Goal: Task Accomplishment & Management: Use online tool/utility

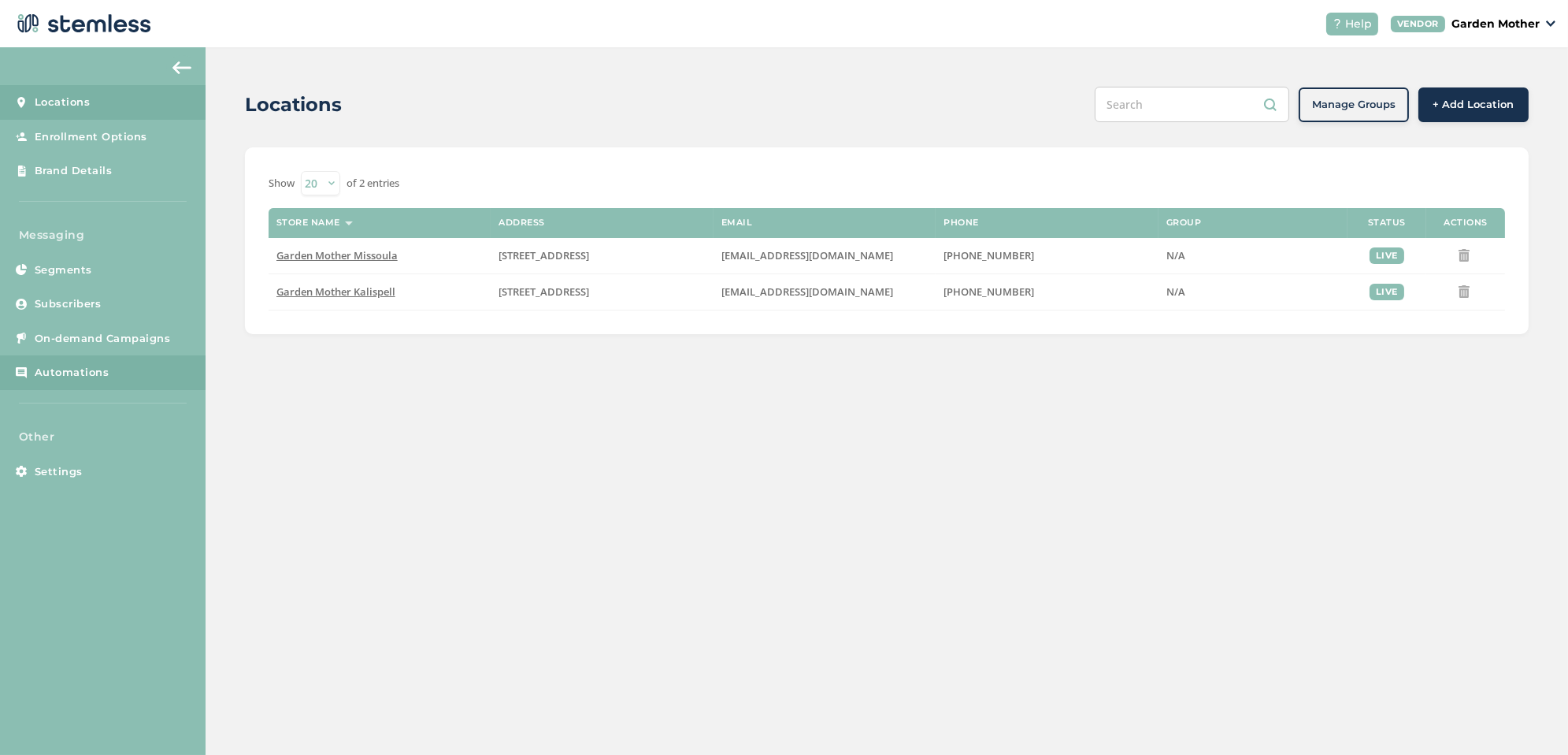
click at [124, 359] on link "Automations" at bounding box center [103, 372] width 206 height 34
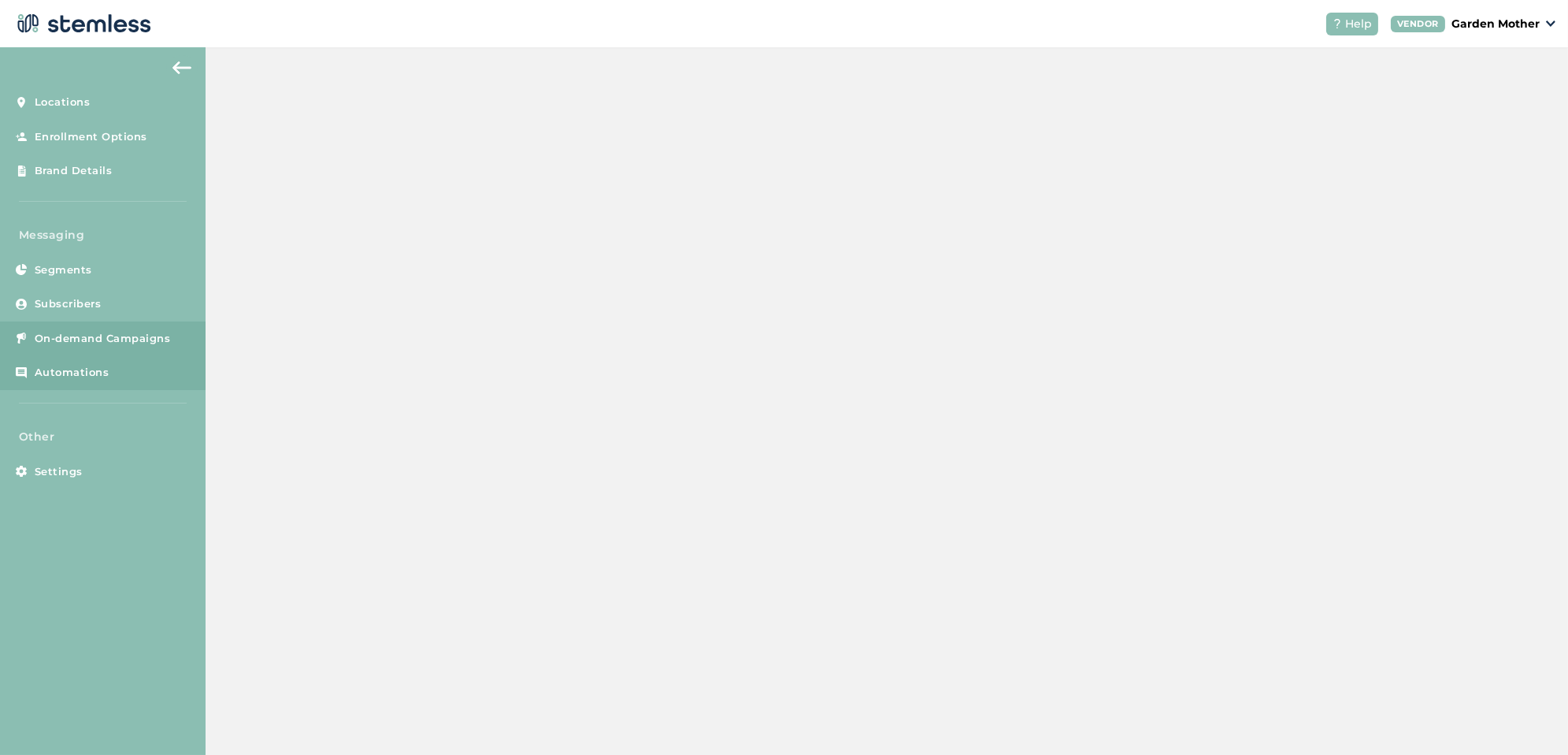
click at [112, 341] on span "On-demand Campaigns" at bounding box center [103, 339] width 136 height 16
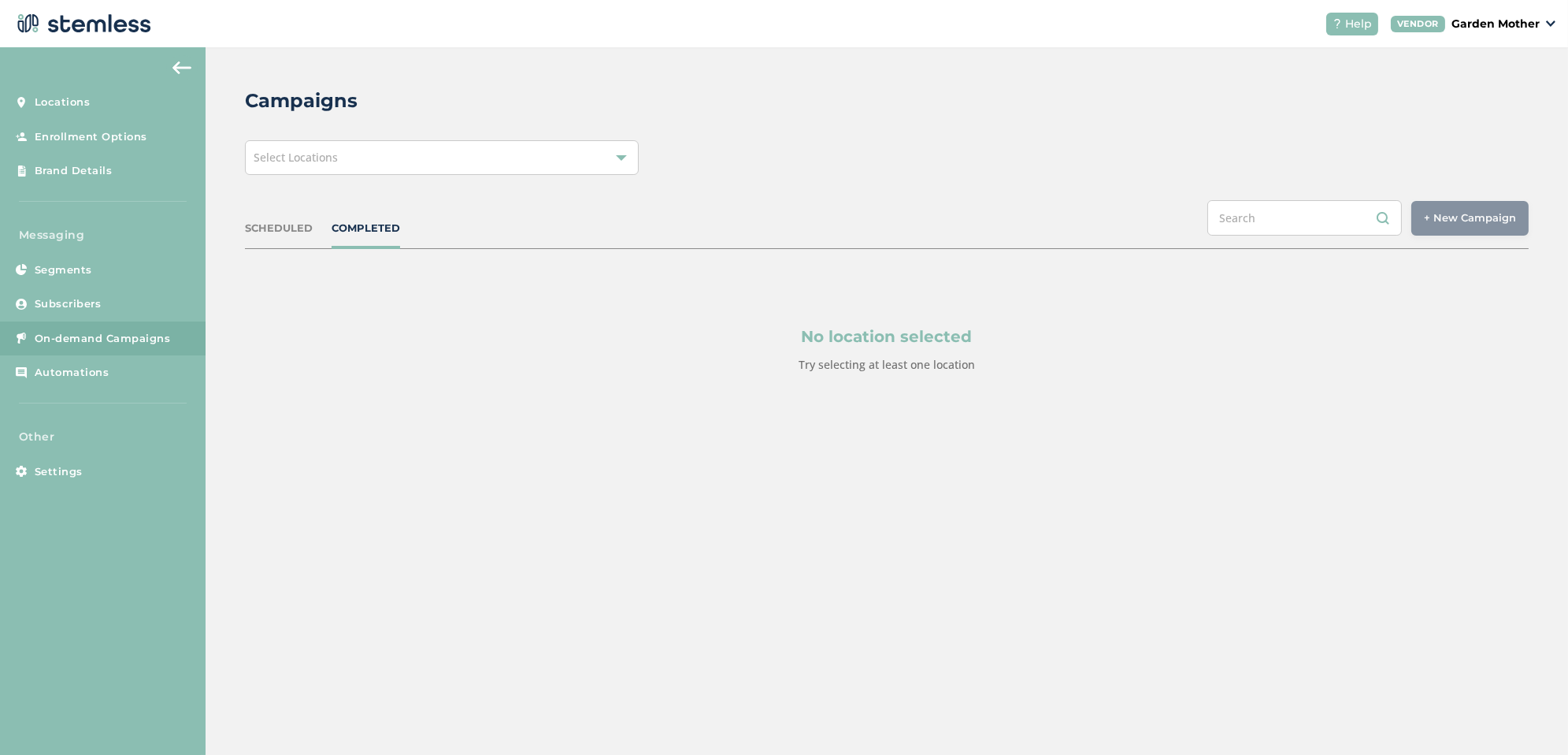
click at [619, 141] on div "Select Locations" at bounding box center [441, 158] width 394 height 34
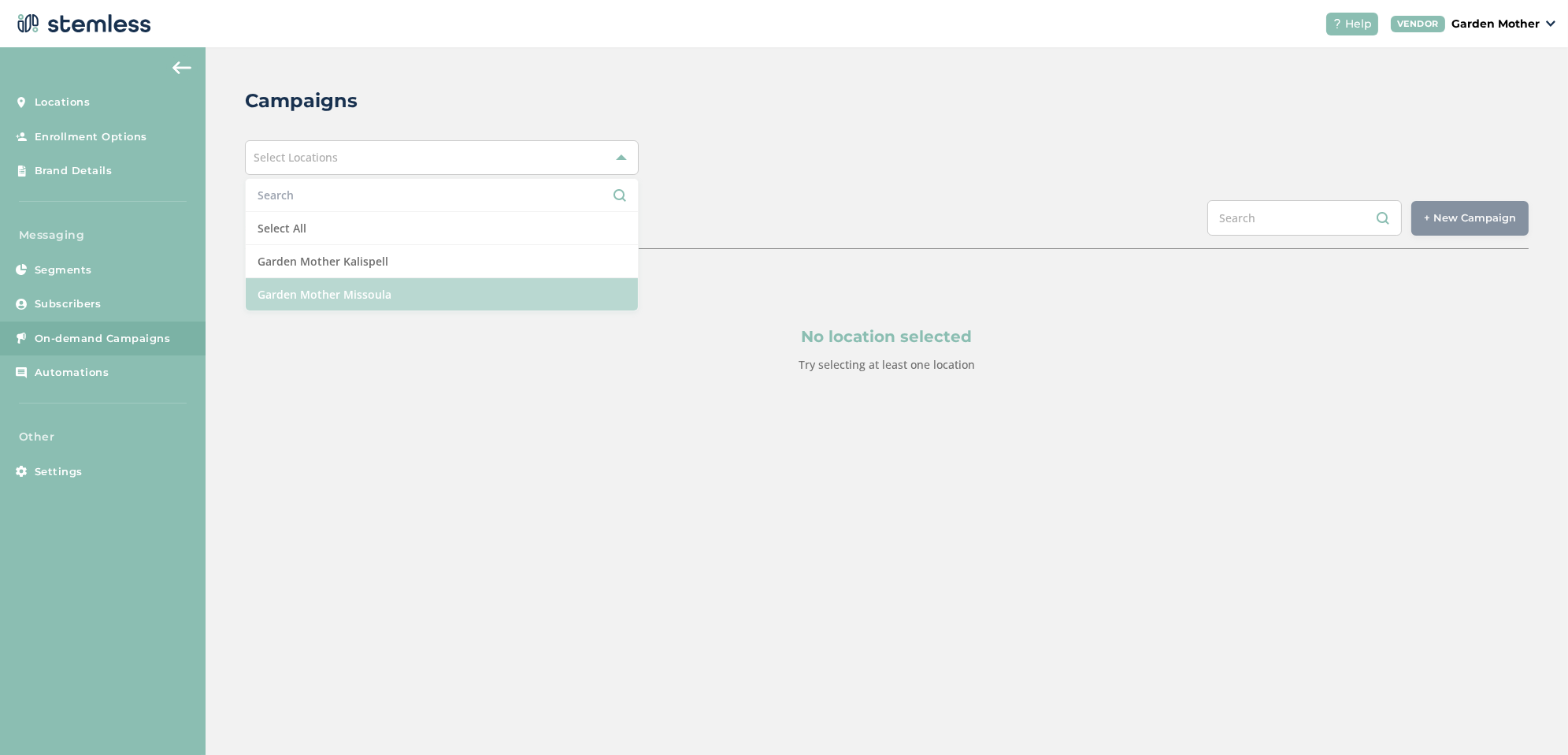
click at [470, 304] on li "Garden Mother Missoula" at bounding box center [441, 294] width 392 height 32
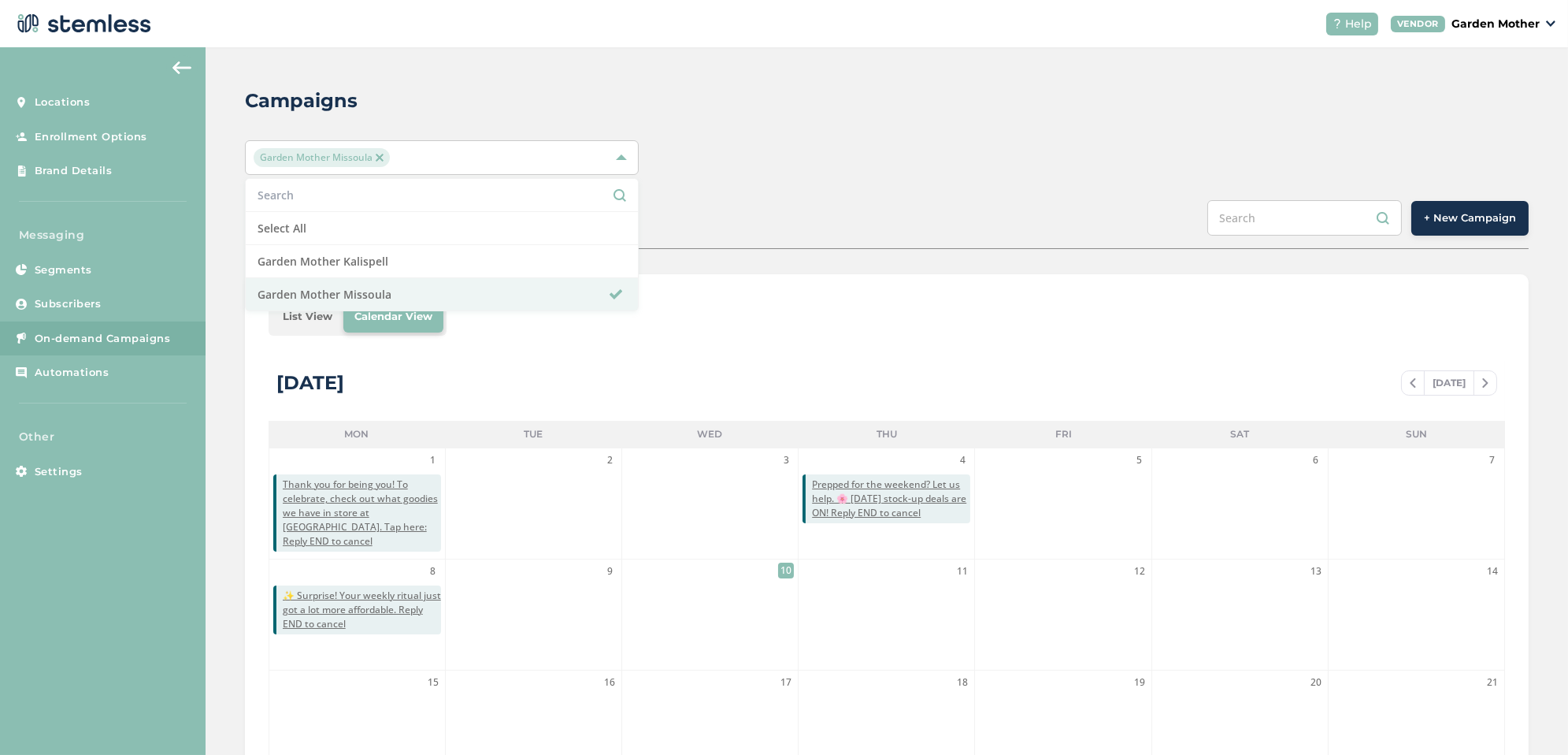
click at [1472, 216] on span "+ New Campaign" at bounding box center [1470, 218] width 92 height 16
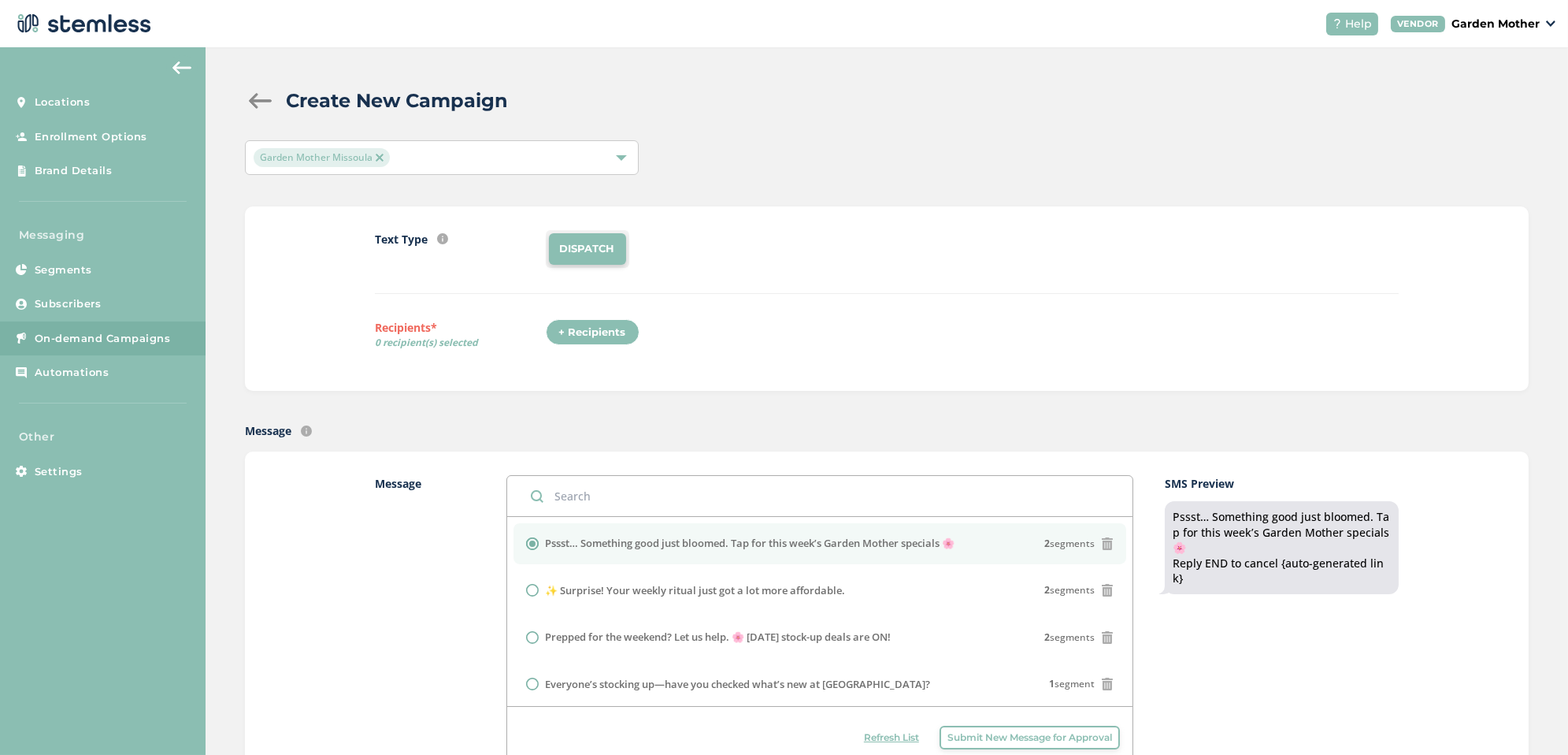
click at [609, 331] on div "+ Recipients" at bounding box center [593, 332] width 94 height 27
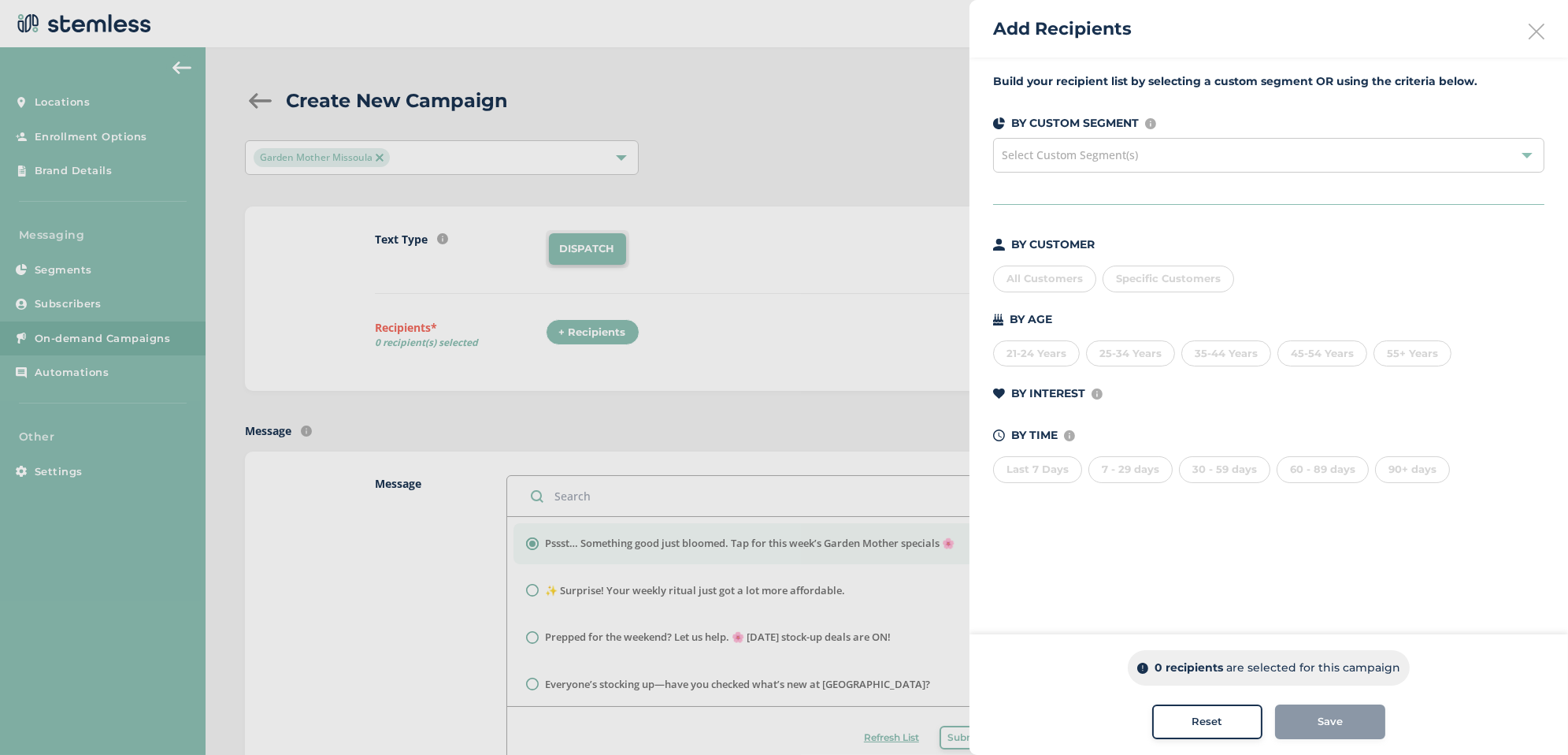
click at [1034, 281] on div "All Customers" at bounding box center [1045, 278] width 103 height 27
click at [1335, 726] on span "Save" at bounding box center [1330, 721] width 25 height 16
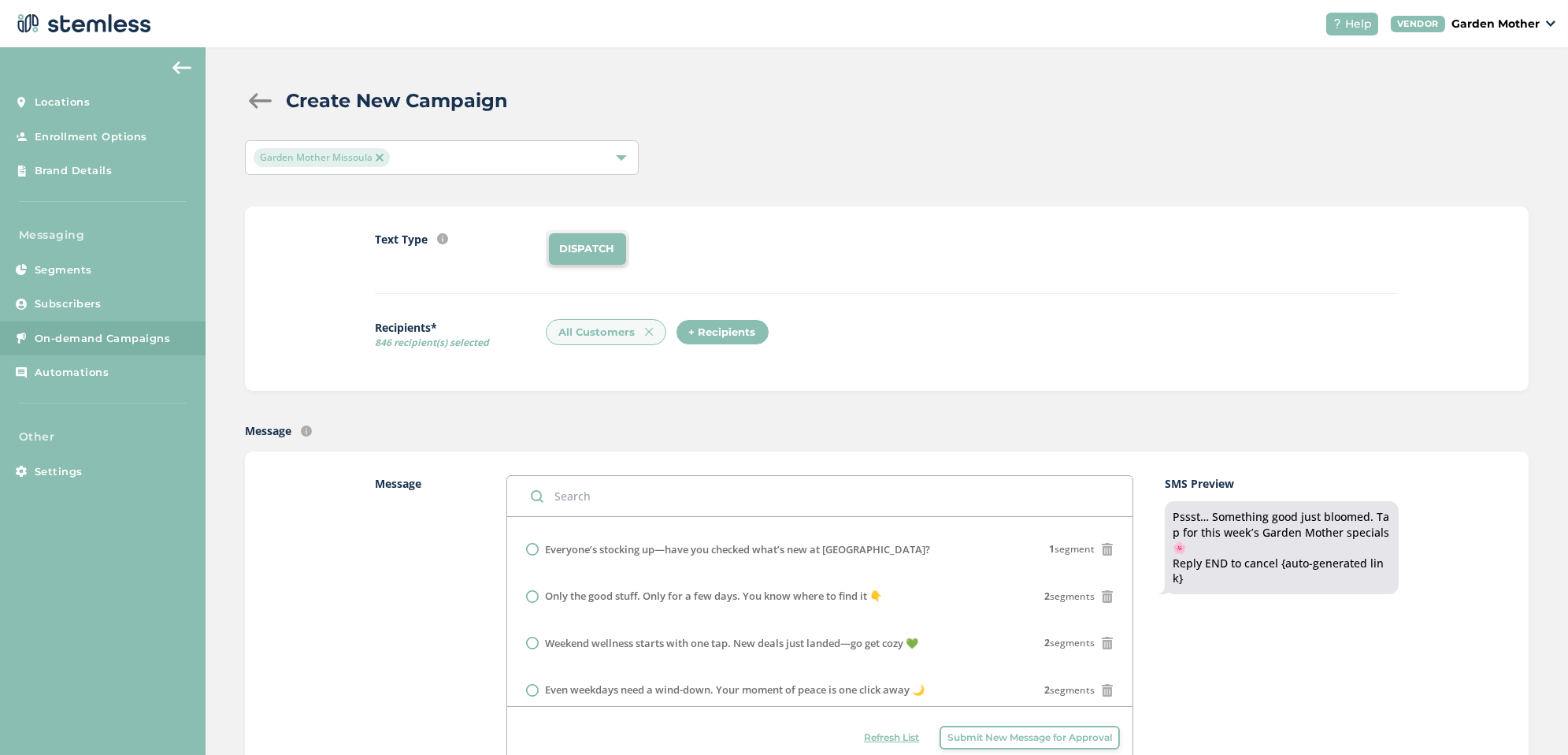
scroll to position [101, 0]
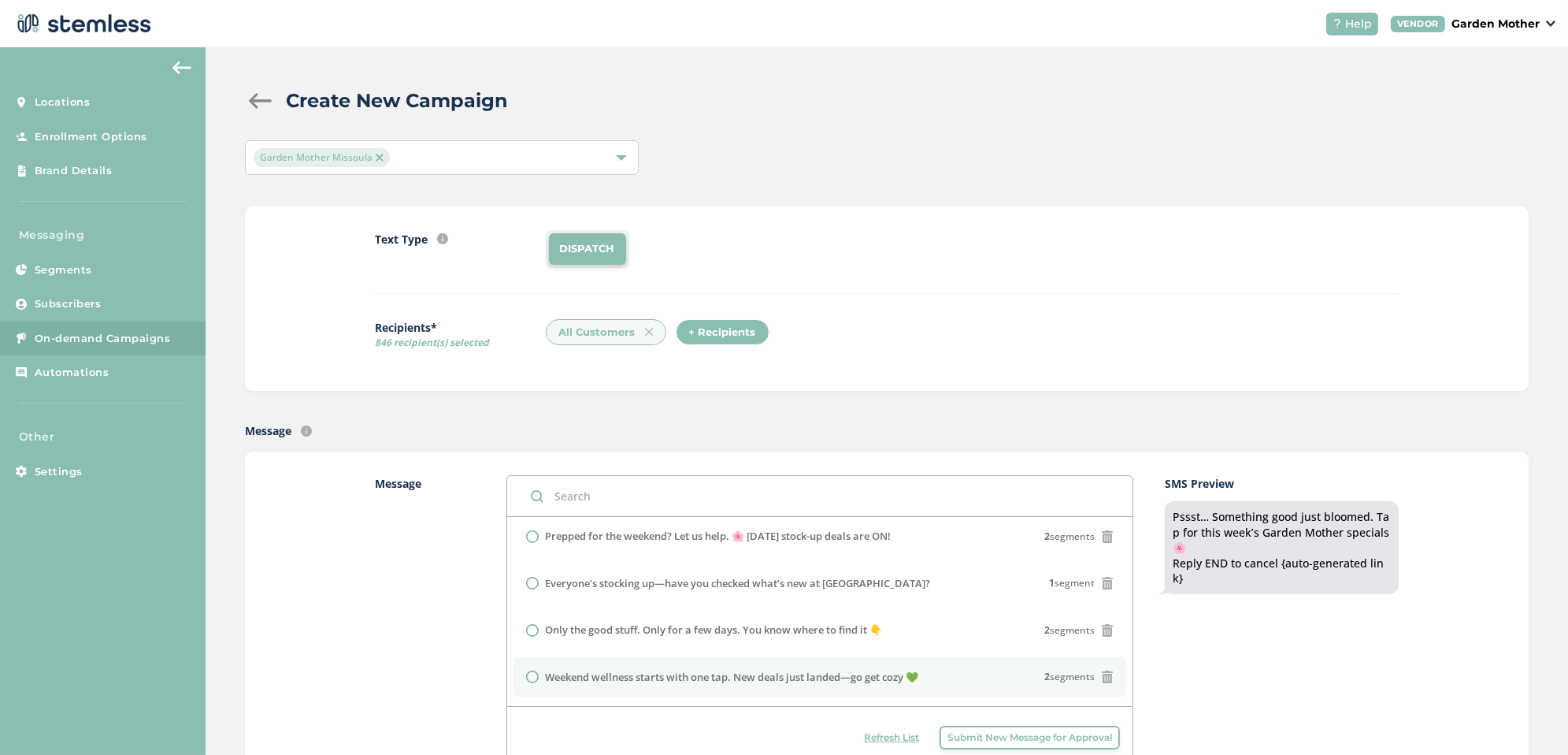
click at [753, 676] on label "Weekend wellness starts with one tap. New deals just landed—go get cozy 💚" at bounding box center [731, 677] width 373 height 16
radio input "false"
radio input "true"
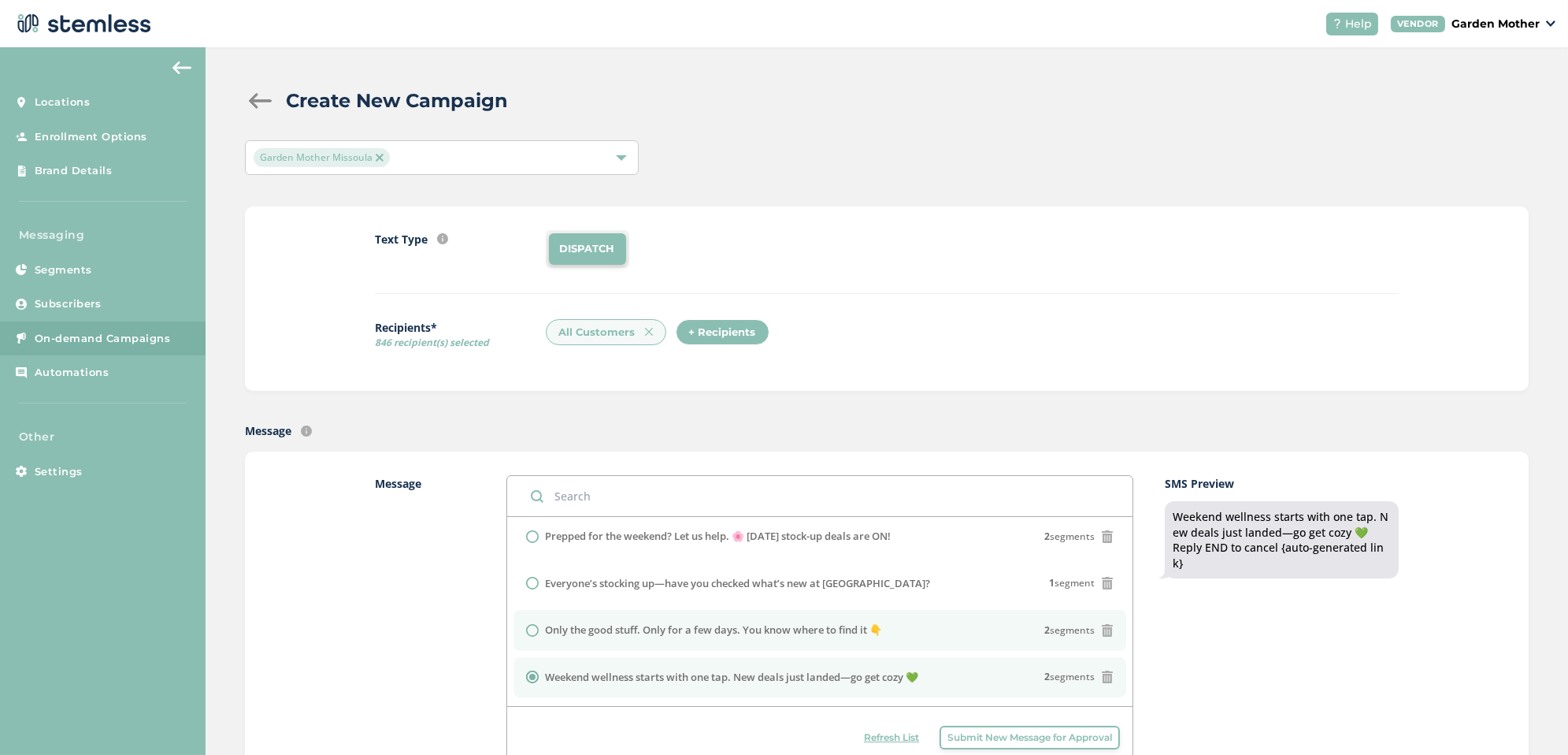
click at [712, 622] on label "Only the good stuff. Only for a few days. You know where to find it 👇" at bounding box center [713, 630] width 337 height 16
radio input "true"
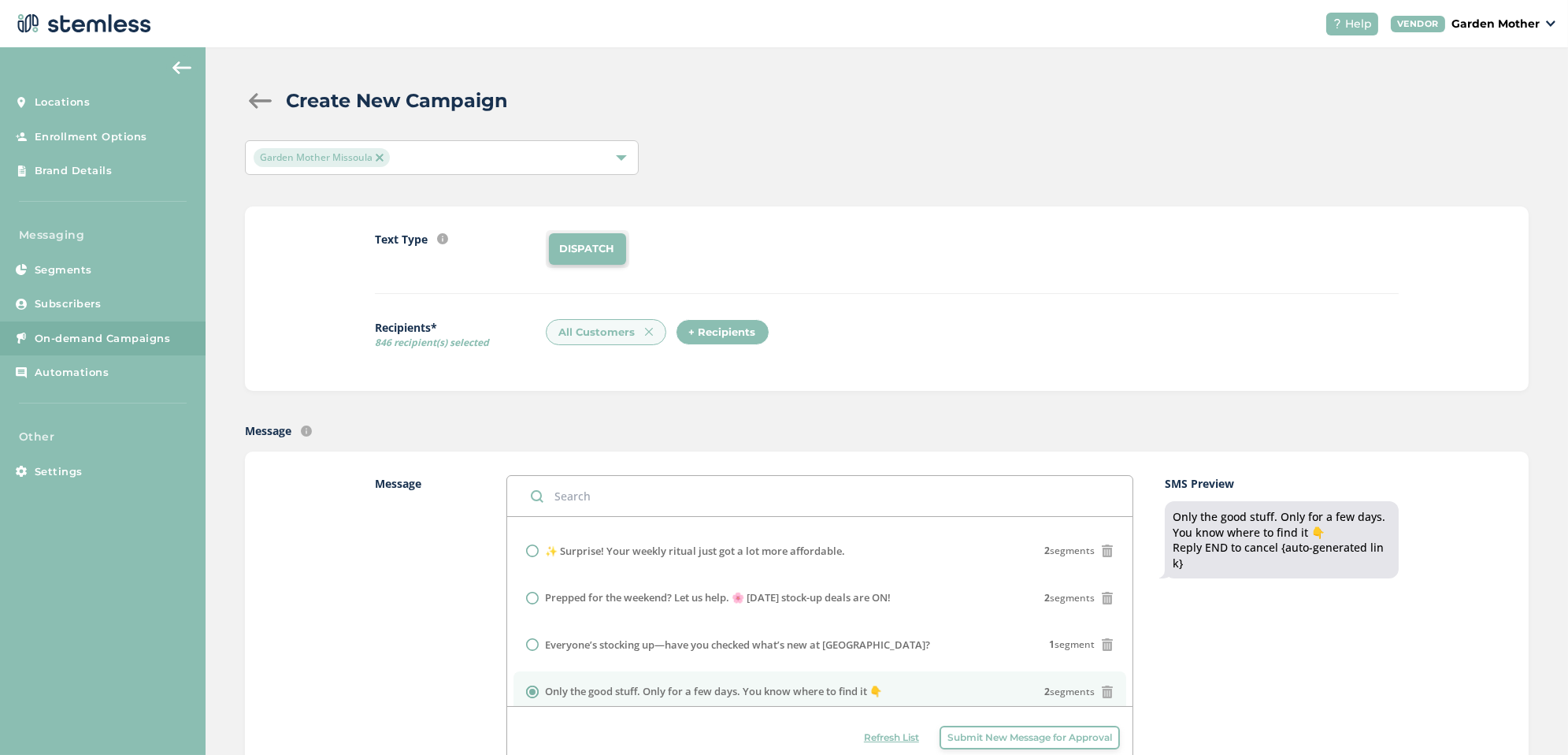
scroll to position [0, 0]
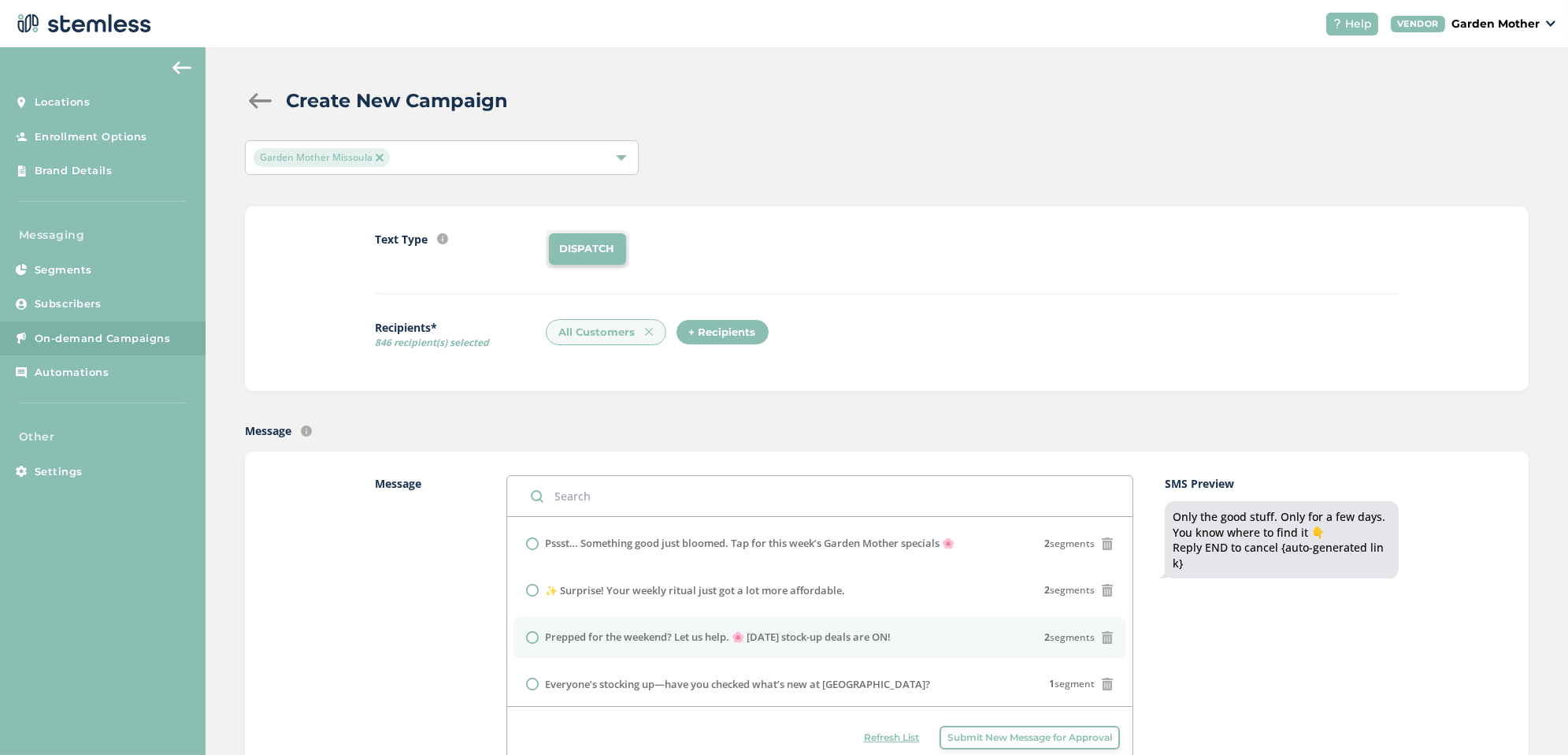
click at [706, 630] on label "Prepped for the weekend? Let us help. 🌸 [DATE] stock-up deals are ON!" at bounding box center [718, 638] width 345 height 16
radio input "true"
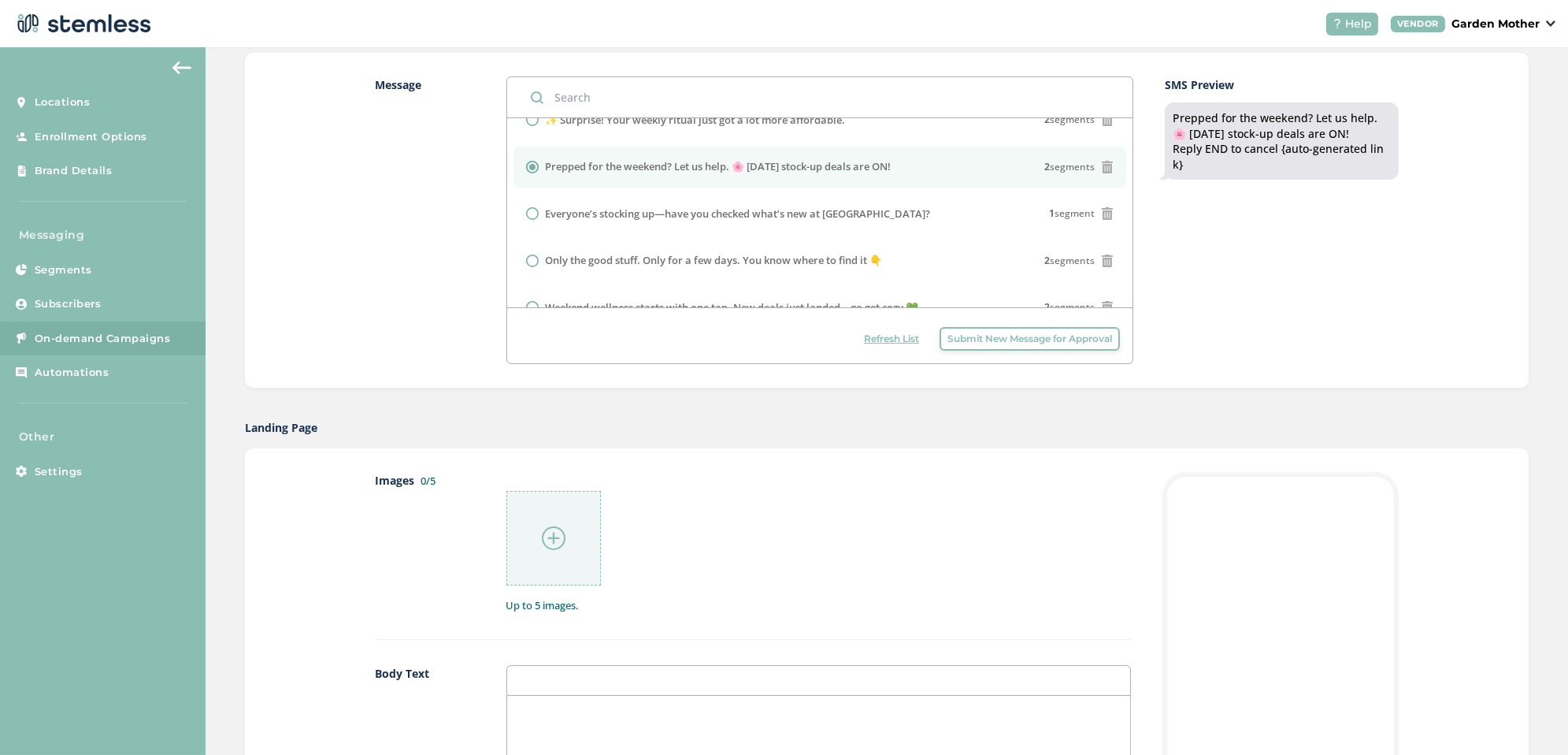
scroll to position [404, 0]
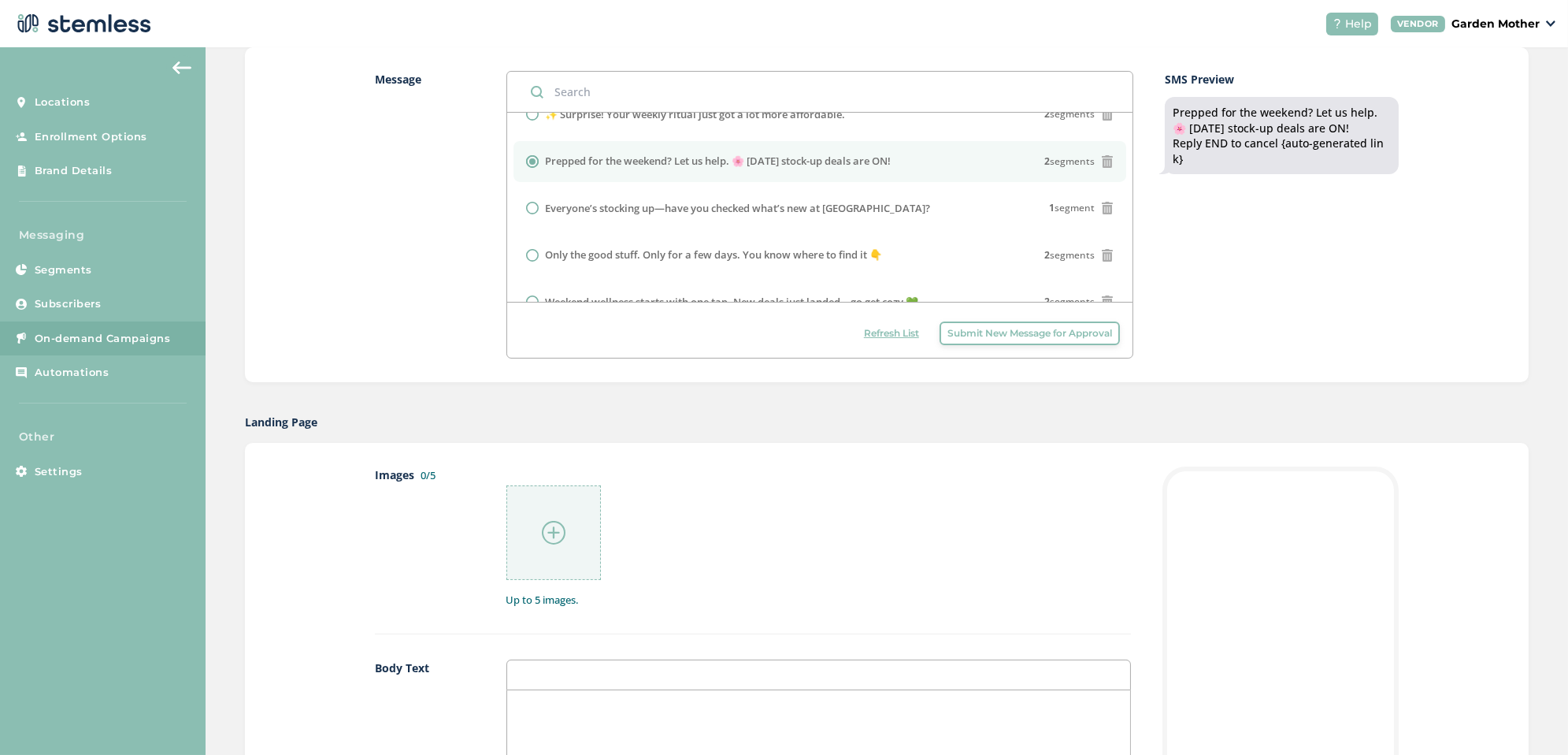
click at [582, 541] on div at bounding box center [554, 533] width 95 height 95
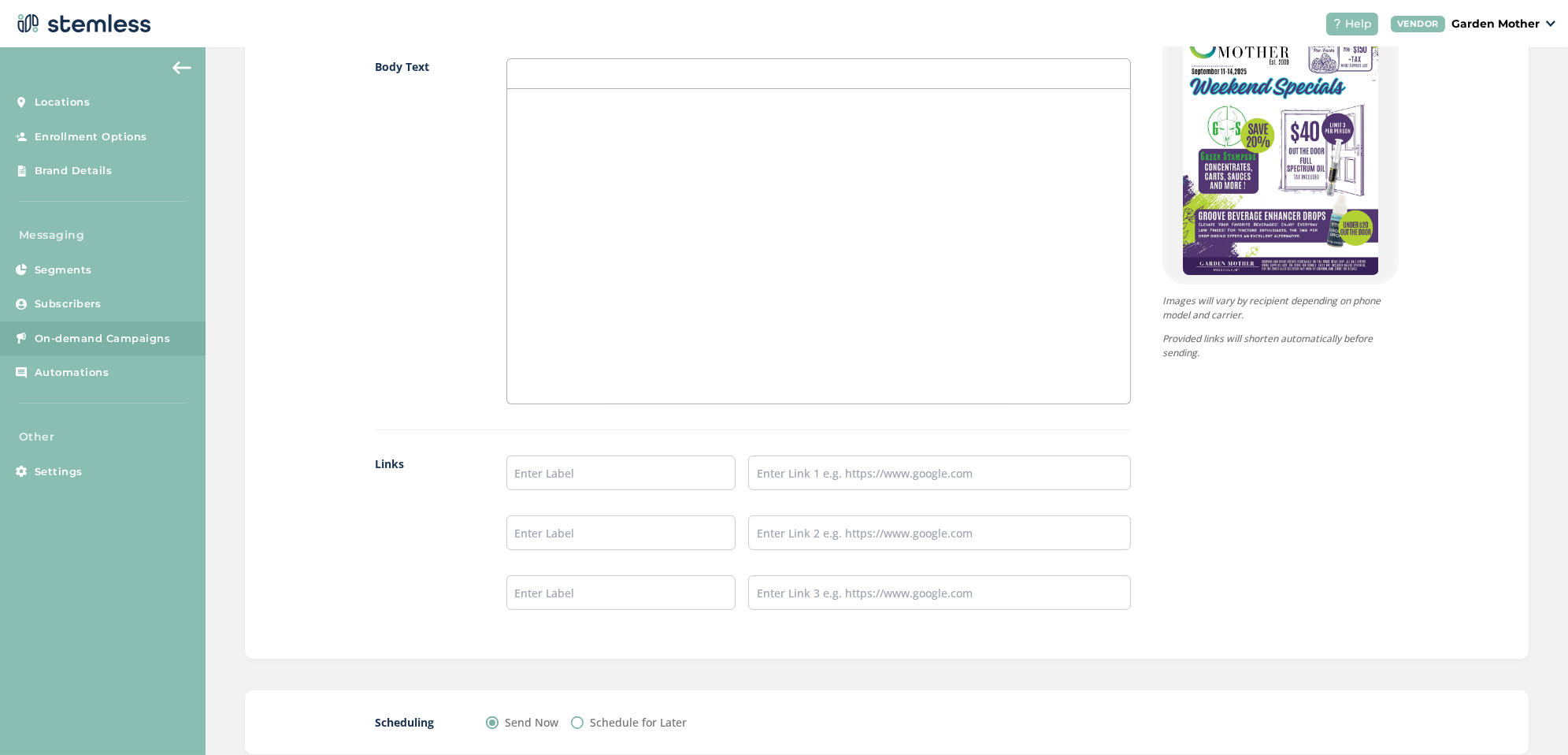
scroll to position [1099, 0]
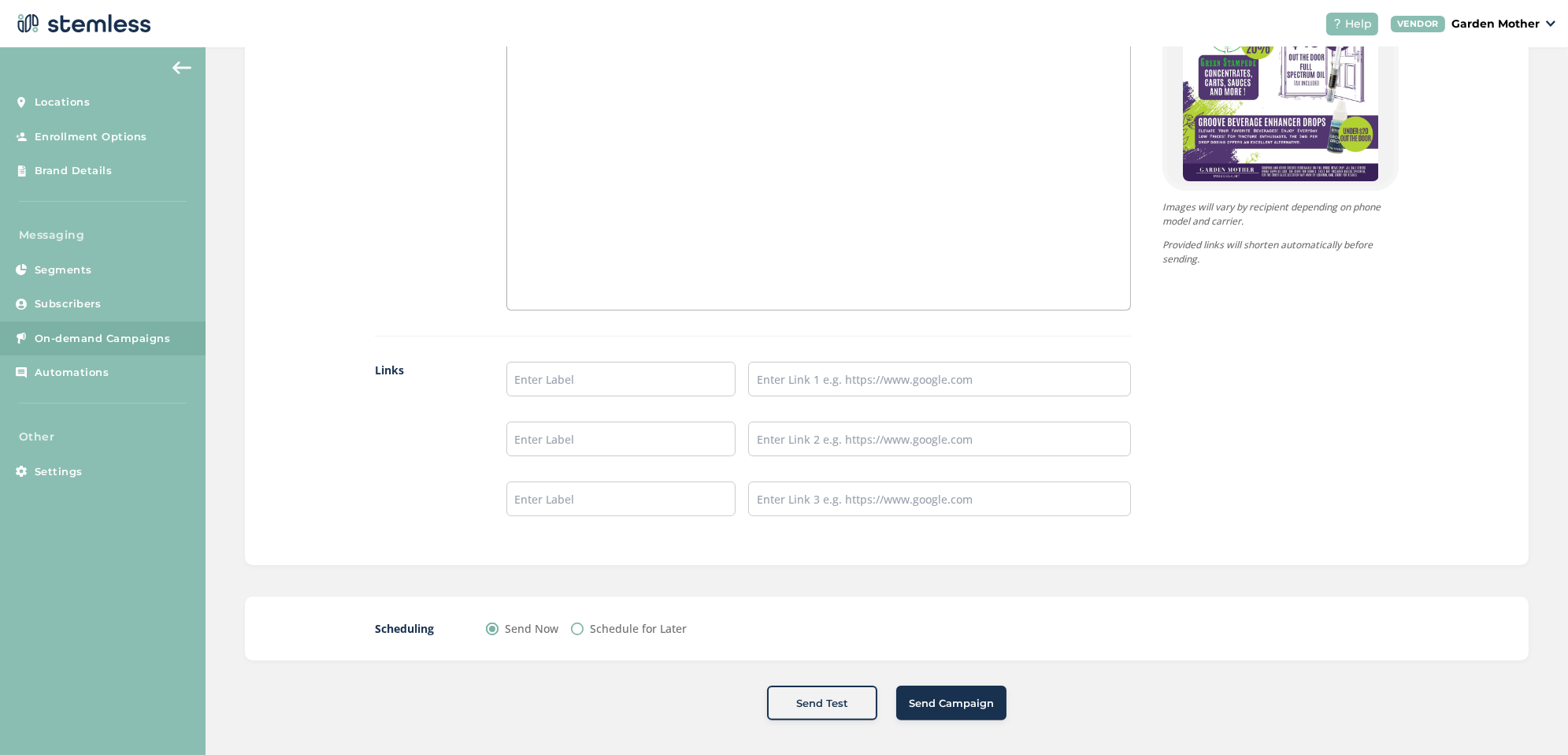
click at [596, 621] on label "Schedule for Later" at bounding box center [638, 628] width 96 height 16
click at [584, 622] on input "Schedule for Later" at bounding box center [577, 628] width 13 height 13
radio input "true"
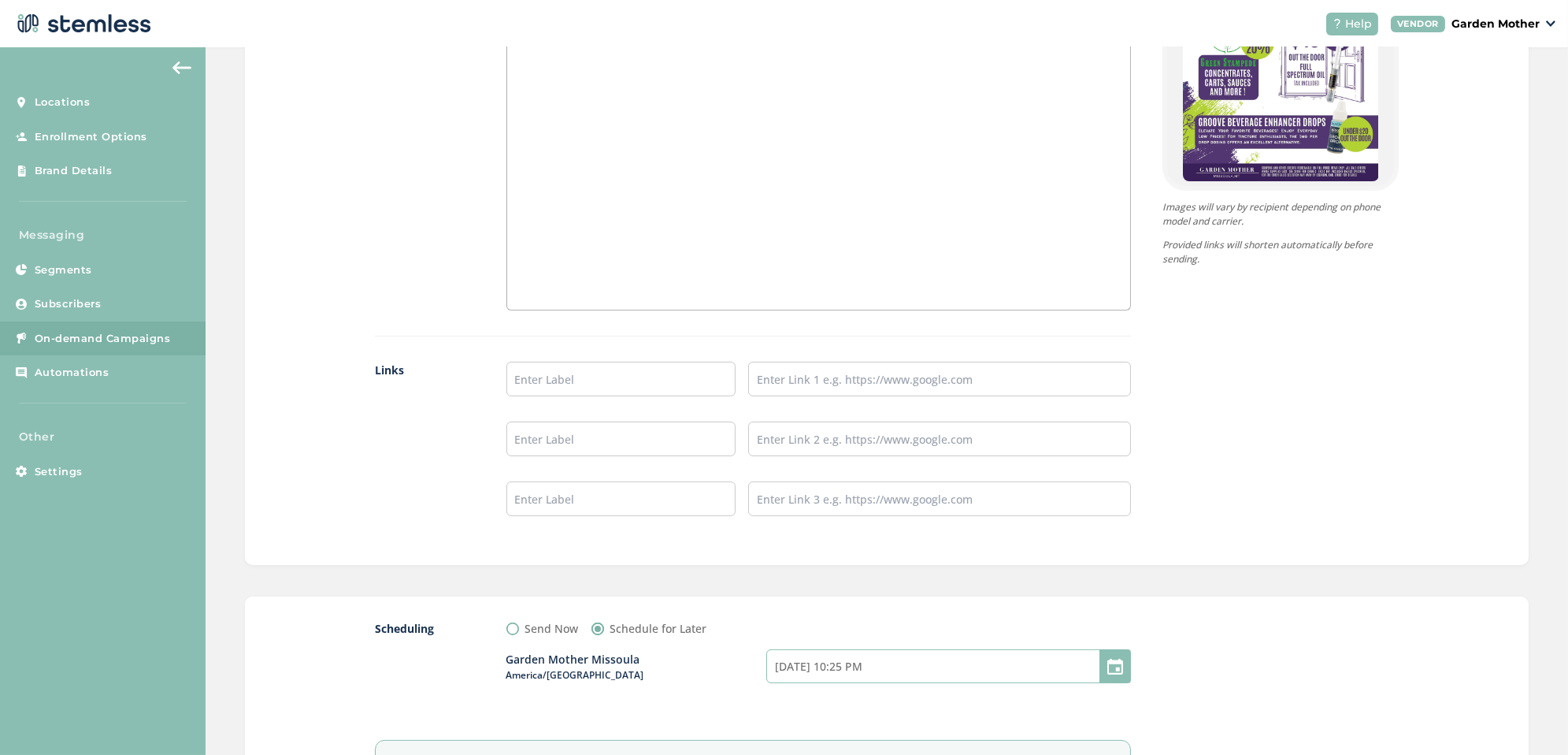
click at [929, 667] on input "[DATE] 10:25 PM" at bounding box center [949, 665] width 364 height 34
select select "22"
select select "25"
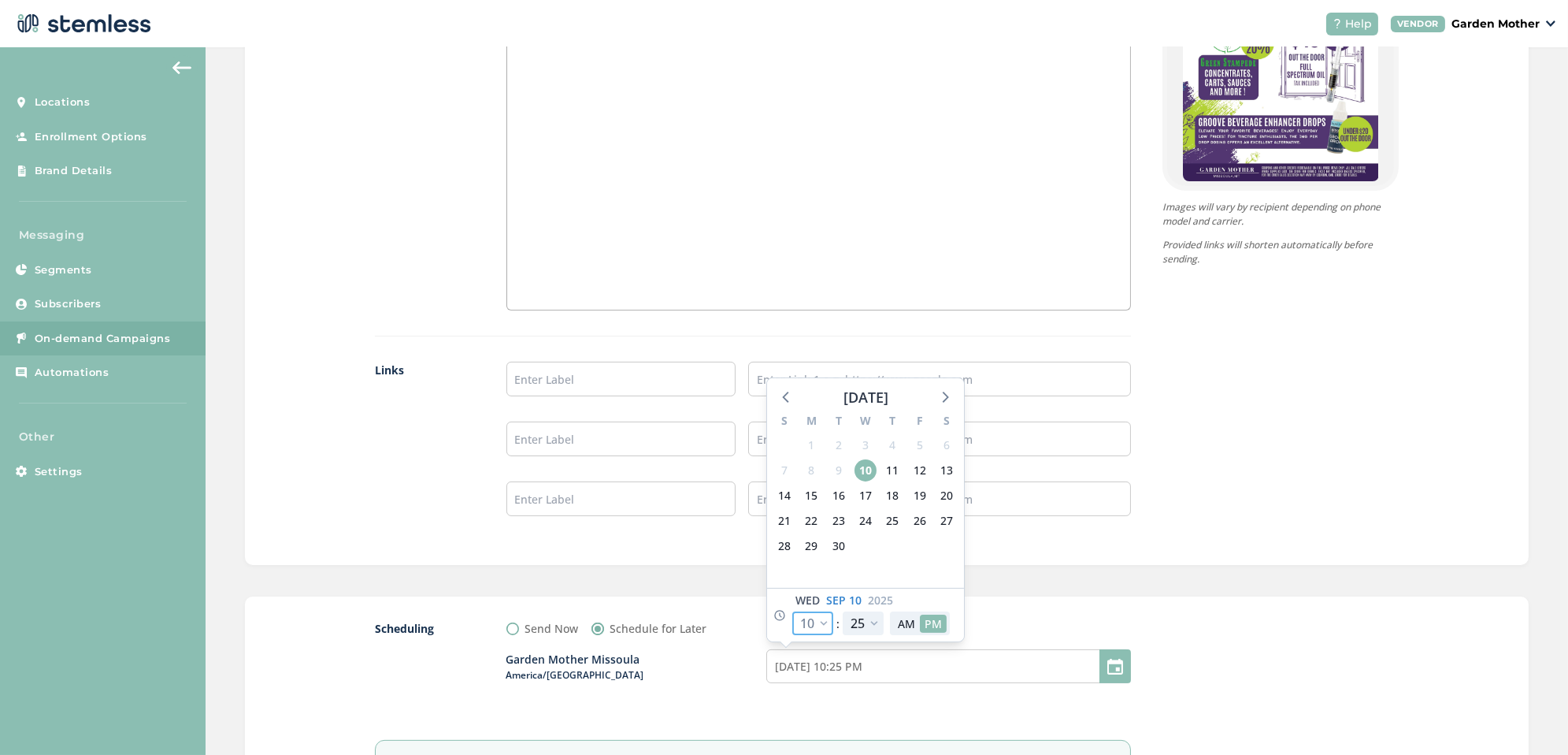
click at [830, 621] on select "12 1 2 3 4 5 6 7 8 9 10 11" at bounding box center [813, 623] width 41 height 23
select select "21"
click at [793, 612] on select "12 1 2 3 4 5 6 7 8 9 10 11" at bounding box center [813, 623] width 41 height 23
type input "[DATE] 9:25 PM"
select select "21"
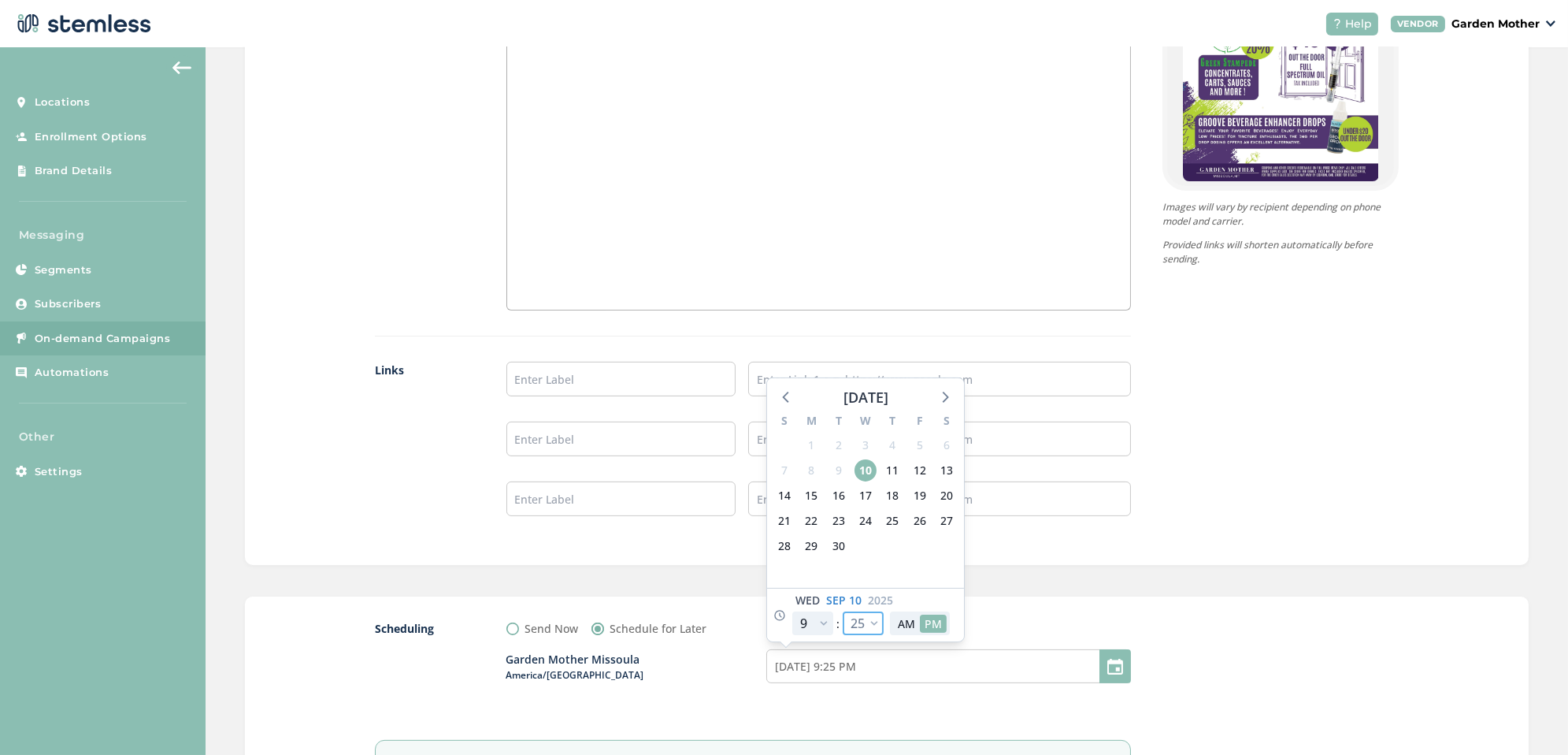
click at [868, 621] on select "00 05 10 15 20 25 30 35 40 45 50 55" at bounding box center [863, 623] width 41 height 23
select select "0"
click at [843, 612] on select "00 05 10 15 20 25 30 35 40 45 50 55" at bounding box center [863, 623] width 41 height 23
type input "[DATE] 9:00 PM"
select select "0"
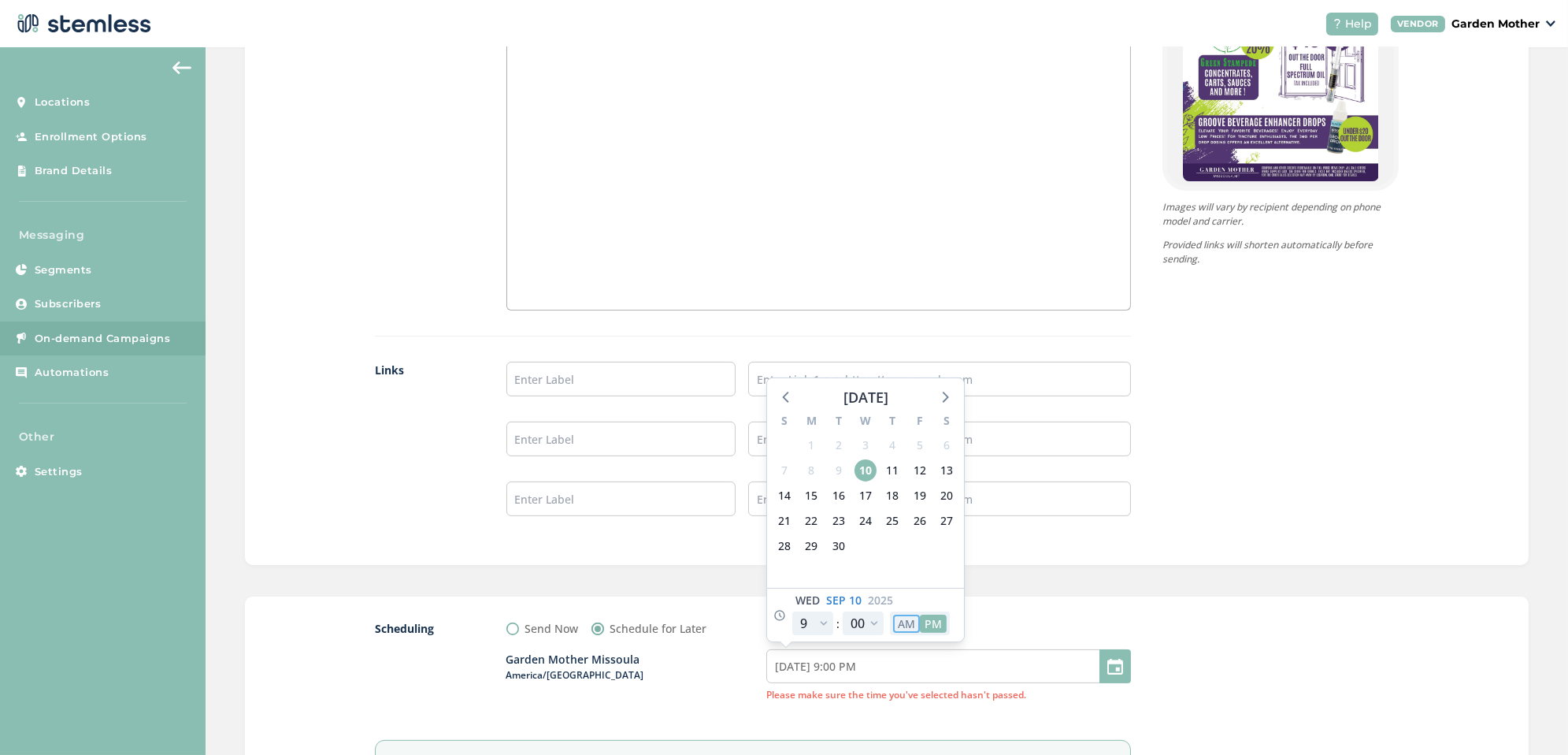
click at [905, 623] on button "AM" at bounding box center [906, 623] width 27 height 18
type input "[DATE] 9:00 AM"
select select "9"
click at [904, 459] on div "11" at bounding box center [892, 470] width 27 height 25
click at [897, 462] on span "11" at bounding box center [893, 471] width 22 height 22
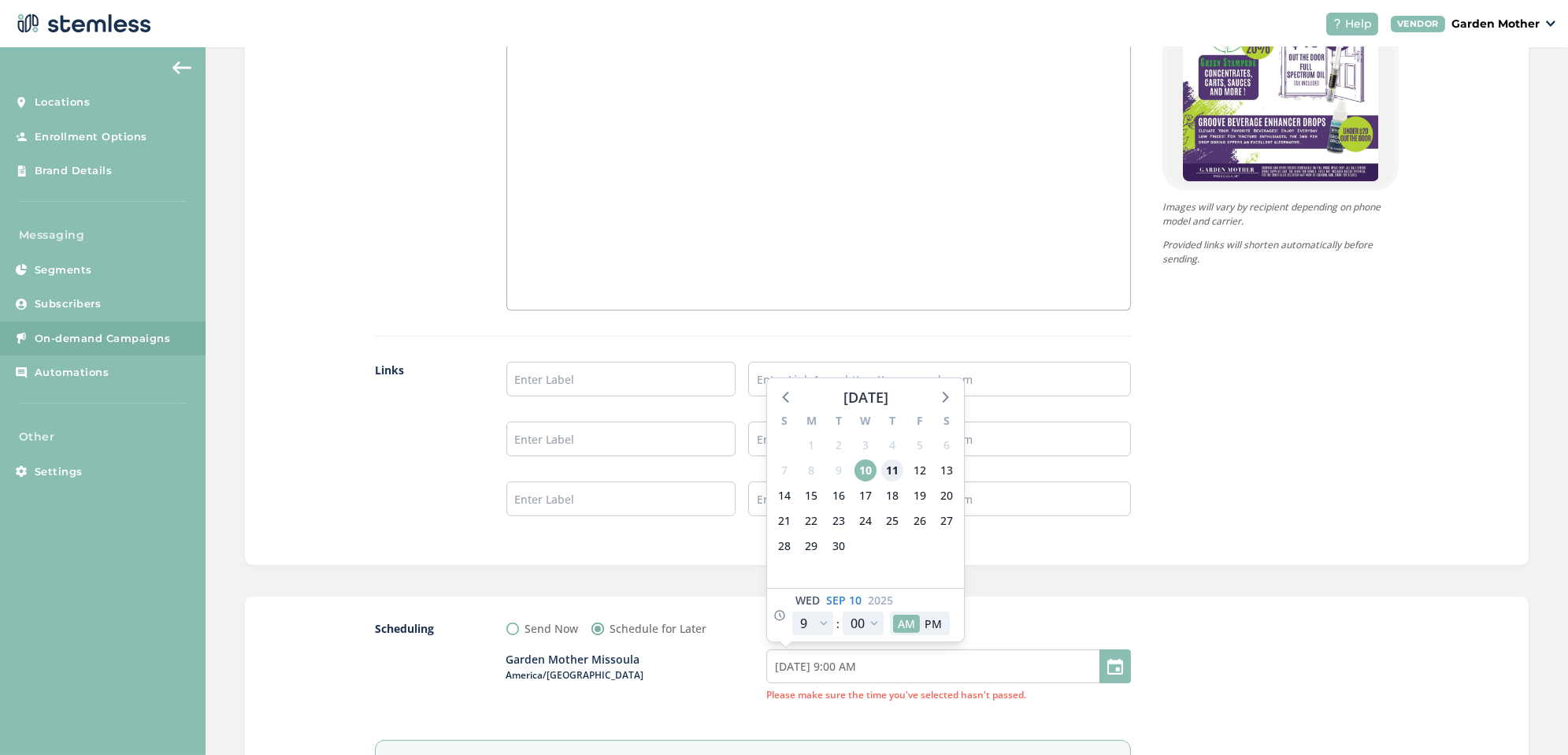
type input "[DATE] 9:00 AM"
click at [1017, 631] on div "Send Now Schedule for Later" at bounding box center [818, 628] width 625 height 16
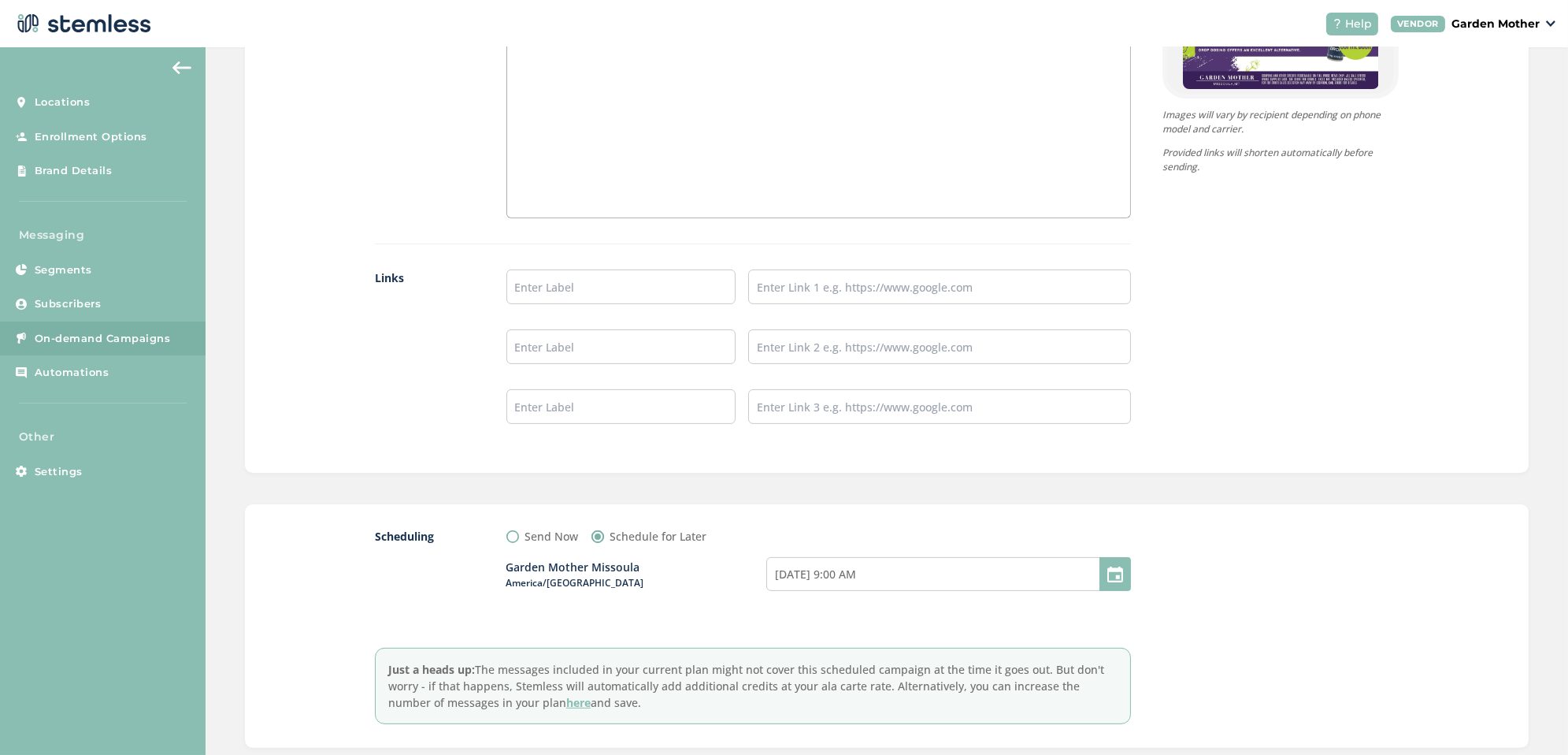
scroll to position [1277, 0]
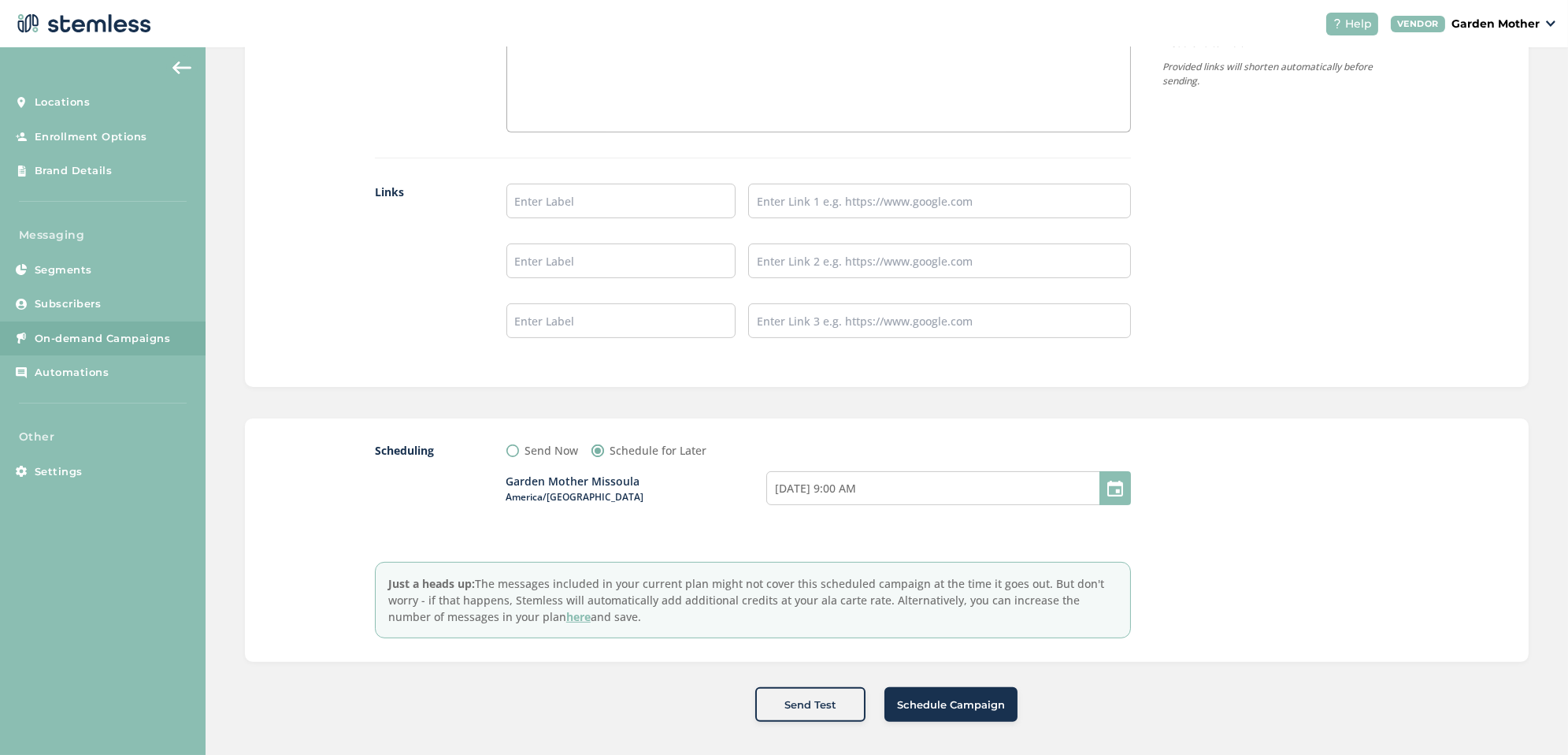
click at [984, 697] on span "Schedule Campaign" at bounding box center [950, 705] width 108 height 16
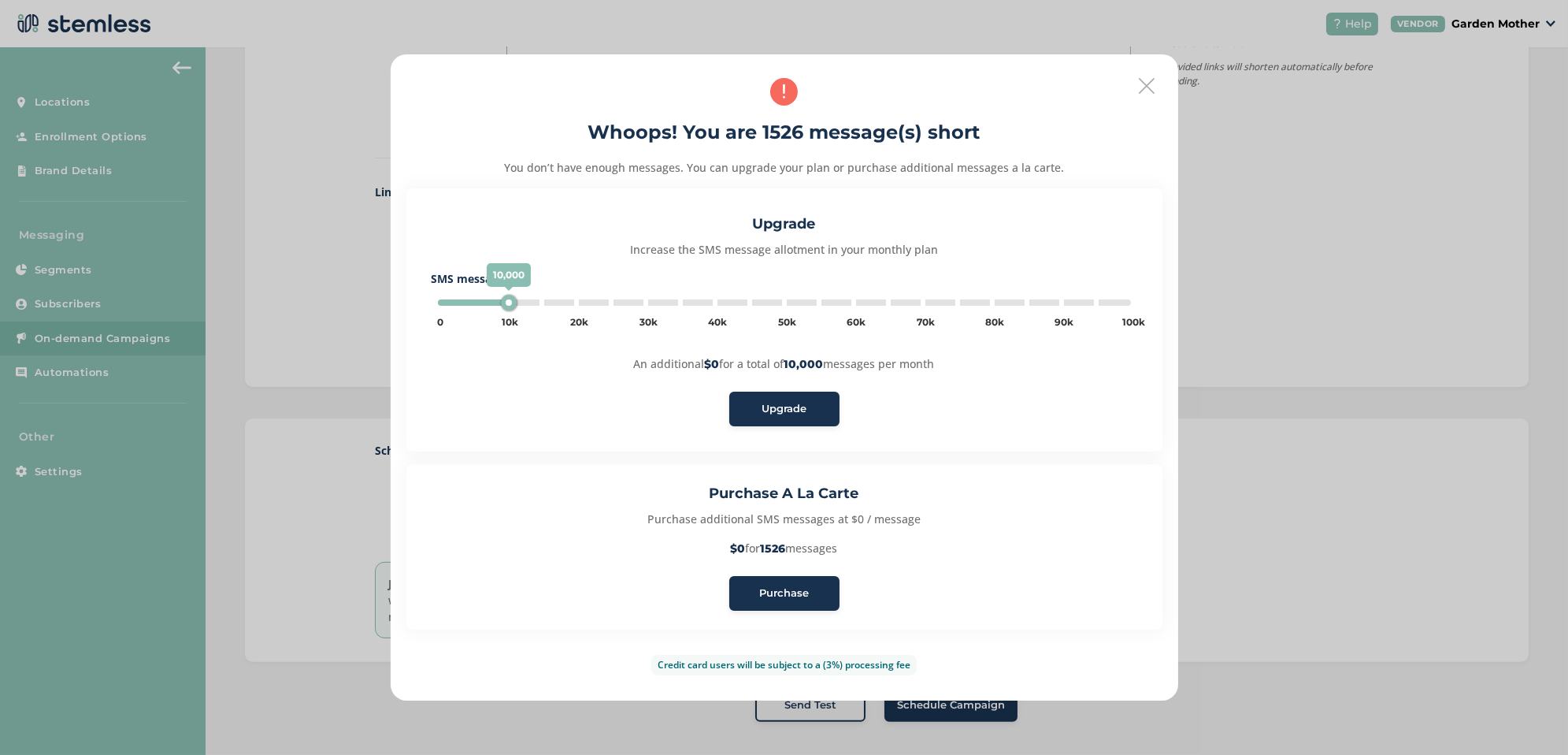
type input "5000"
click at [799, 597] on span "Purchase" at bounding box center [784, 593] width 50 height 16
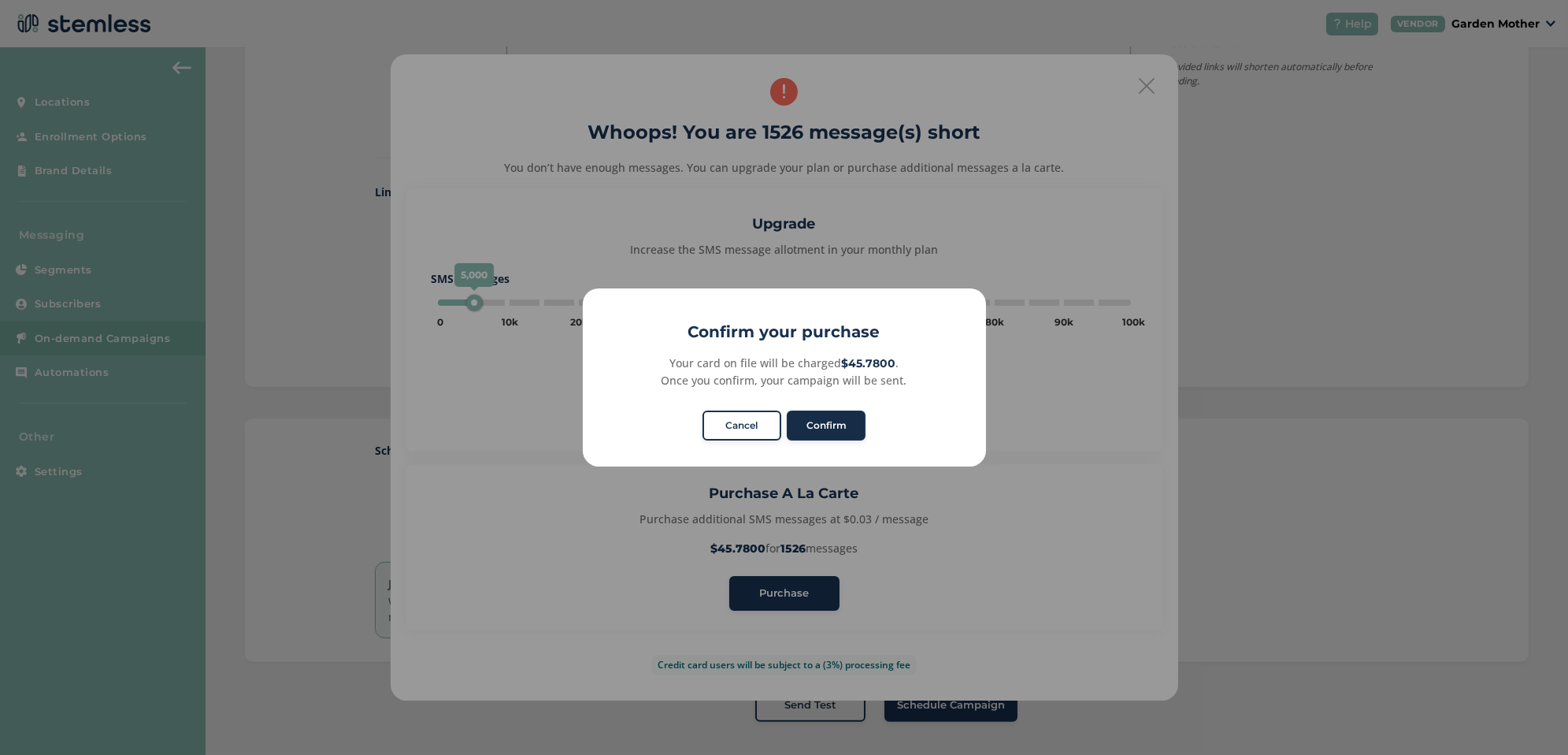
click at [830, 415] on button "Confirm" at bounding box center [825, 425] width 78 height 30
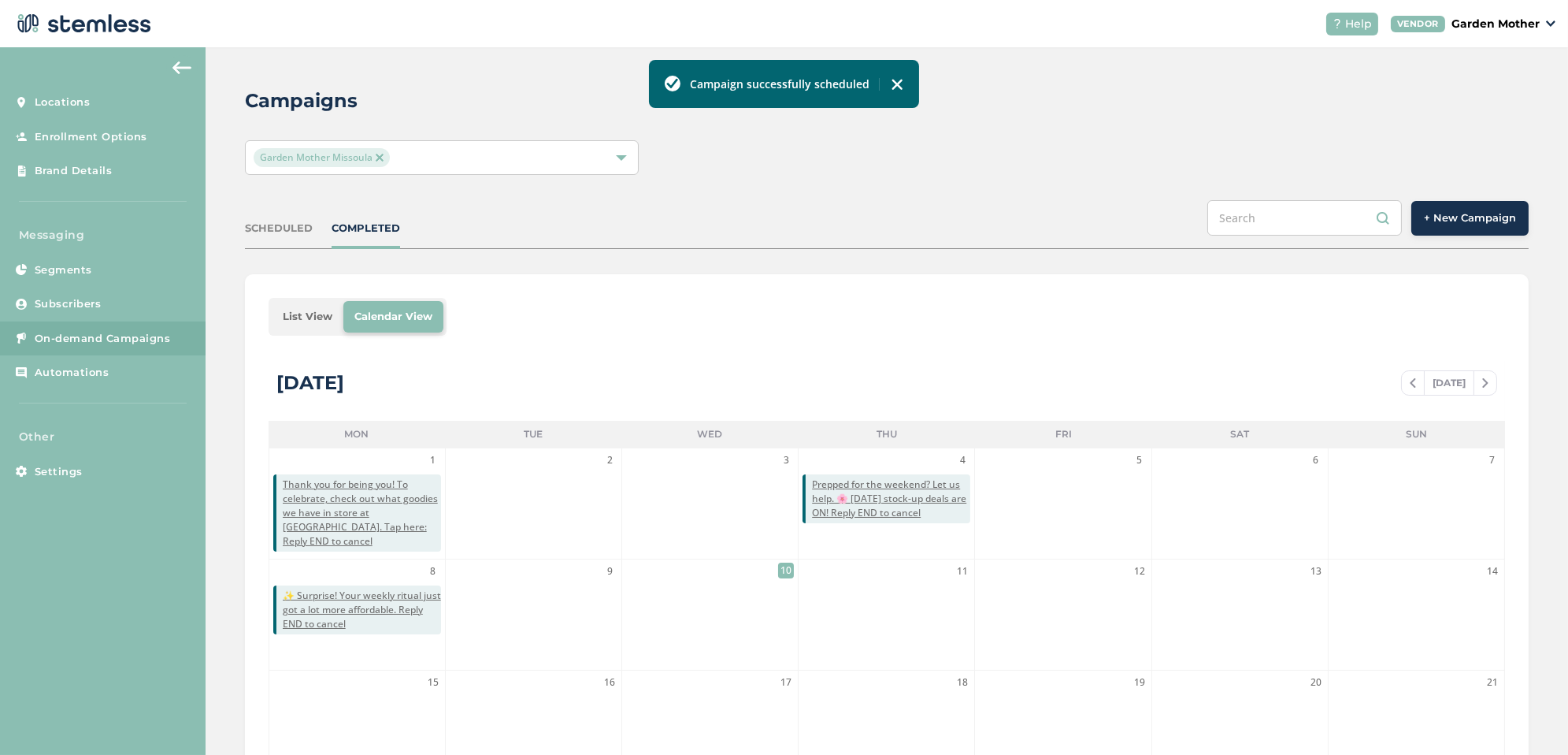
click at [312, 304] on li "List View" at bounding box center [307, 316] width 72 height 32
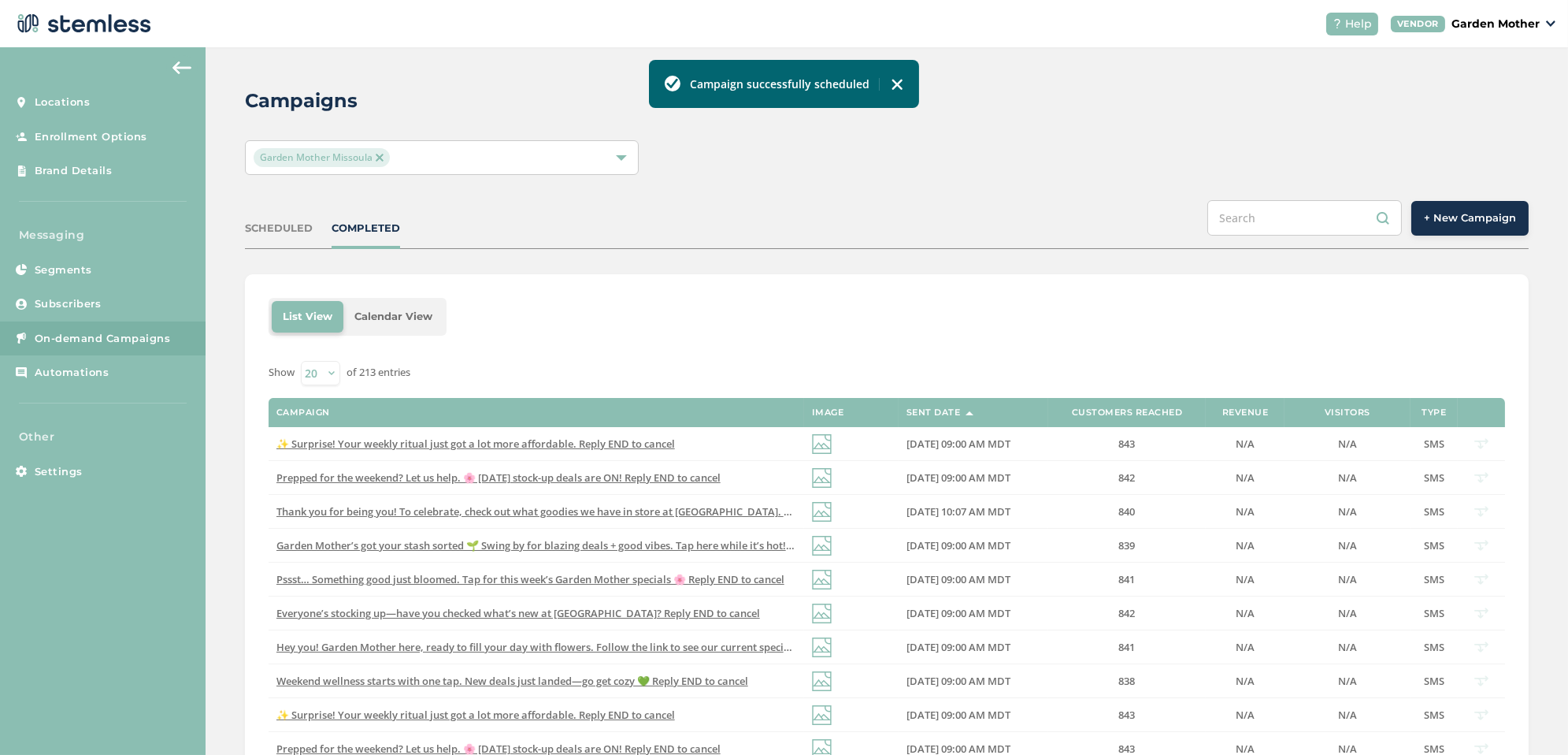
click at [280, 245] on div "SCHEDULED COMPLETED + New Campaign" at bounding box center [887, 224] width 1284 height 49
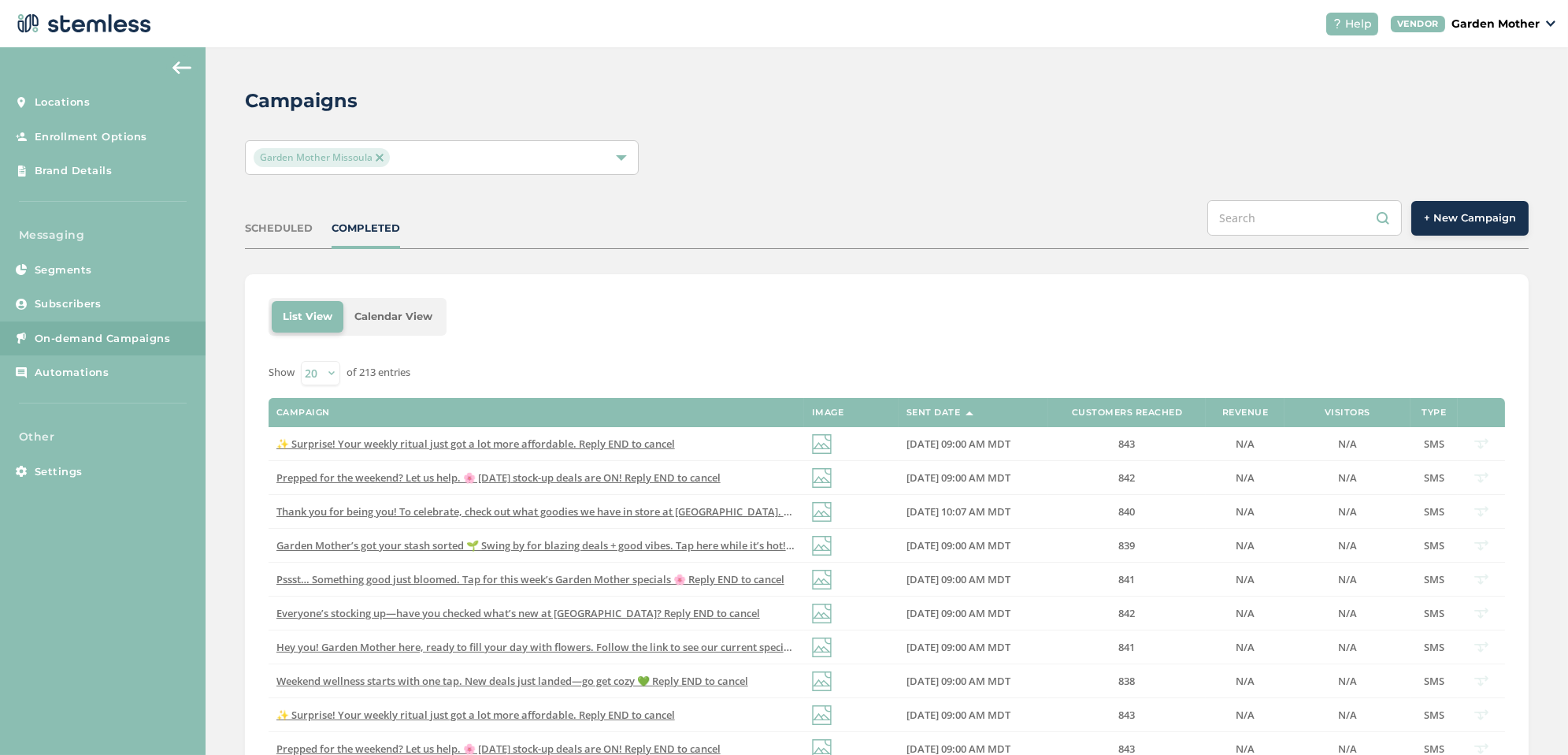
click at [277, 234] on div "SCHEDULED COMPLETED + New Campaign" at bounding box center [887, 224] width 1284 height 49
click at [271, 225] on div "SCHEDULED" at bounding box center [278, 228] width 68 height 16
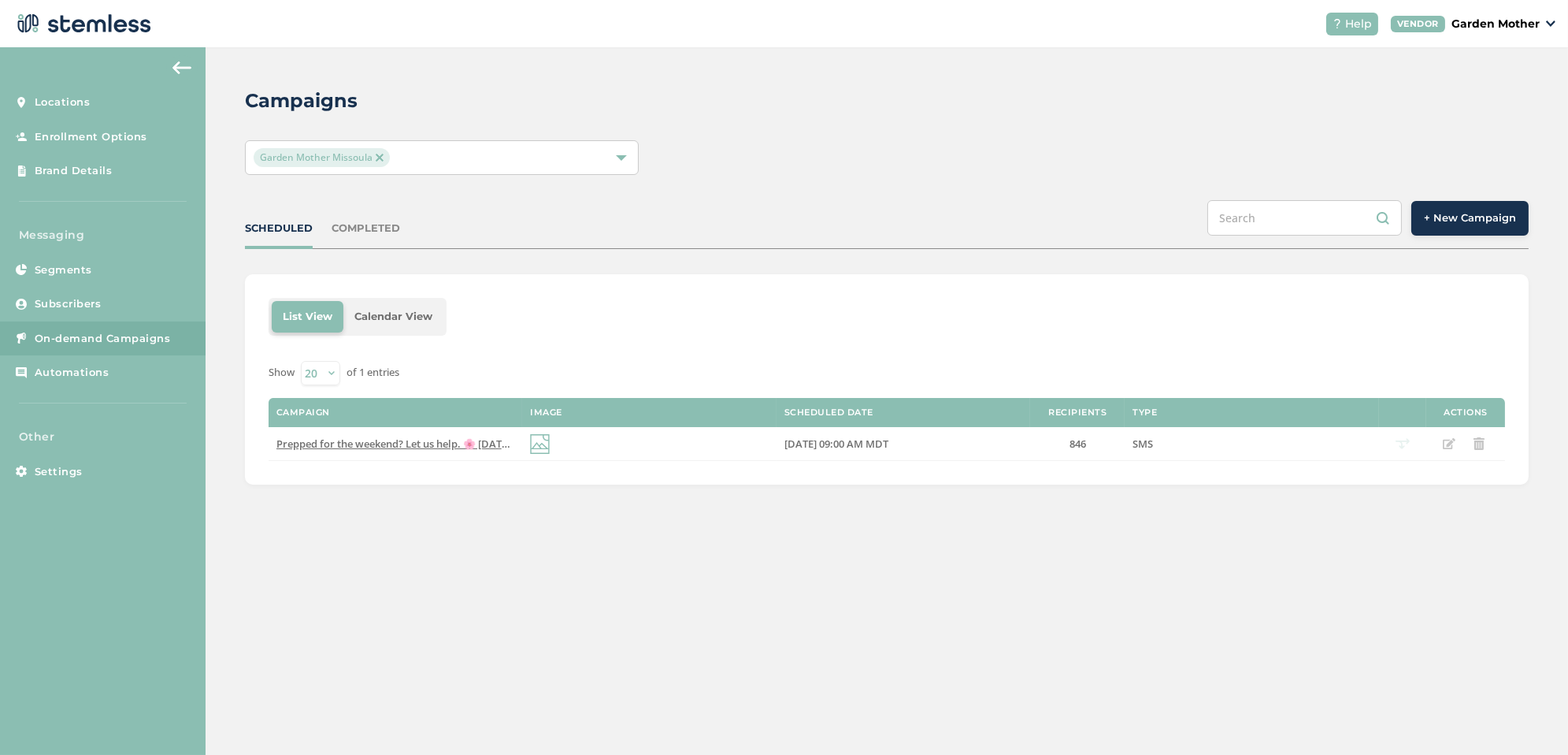
click at [409, 326] on li "Calendar View" at bounding box center [394, 316] width 100 height 32
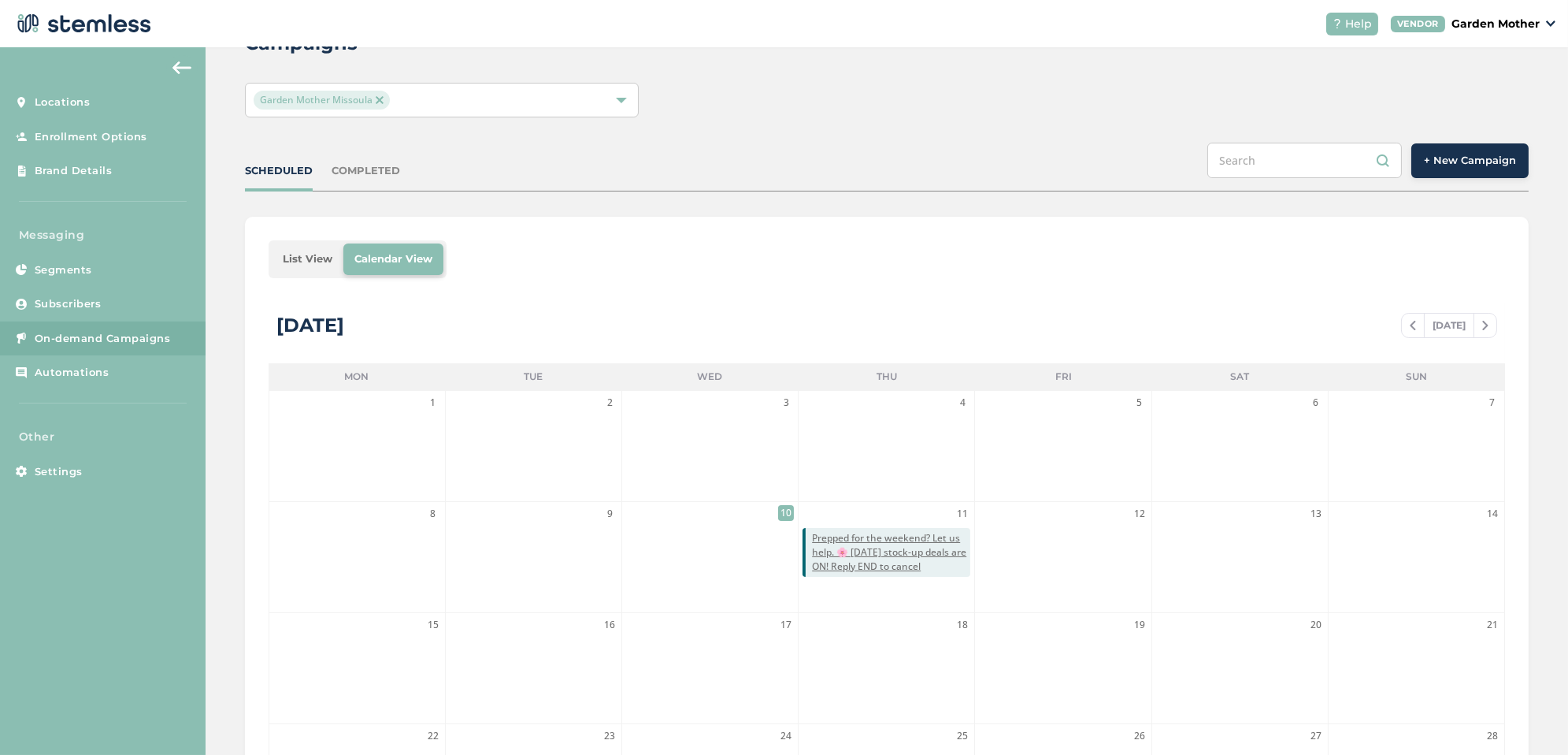
scroll to position [55, 0]
click at [376, 178] on div "COMPLETED" at bounding box center [366, 173] width 69 height 16
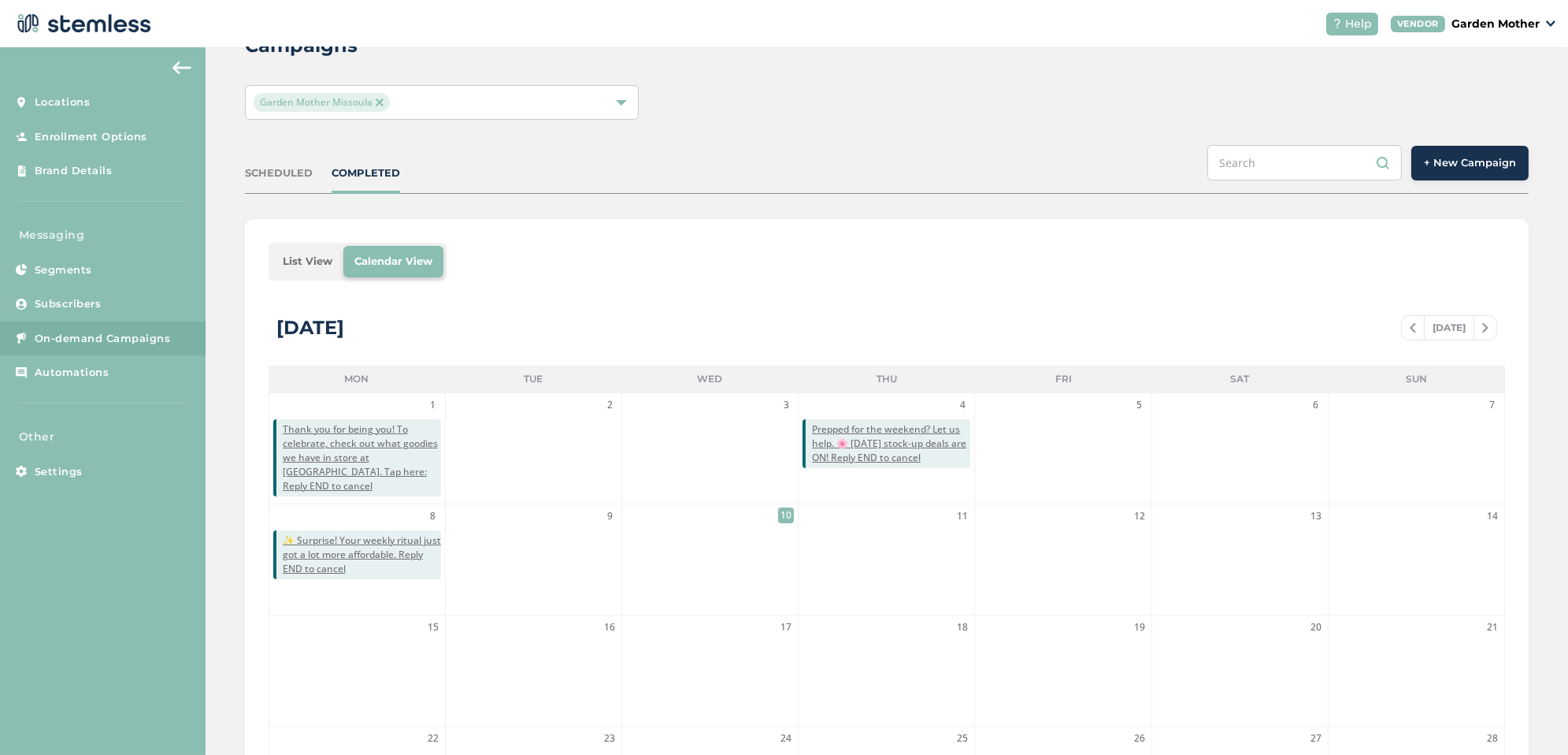
click at [298, 250] on li "List View" at bounding box center [307, 261] width 72 height 32
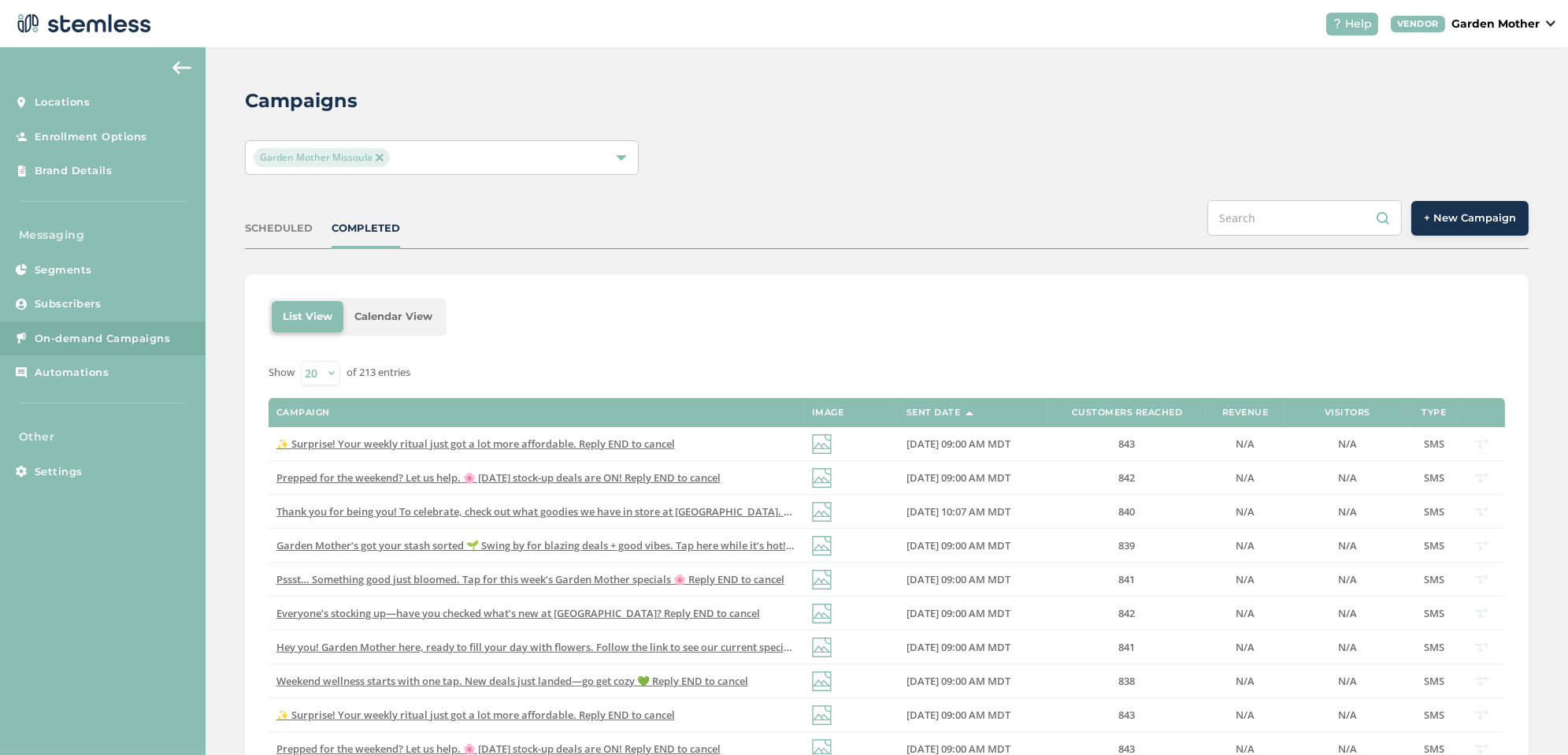
click at [292, 232] on div "SCHEDULED" at bounding box center [278, 228] width 68 height 16
